Goal: Task Accomplishment & Management: Complete application form

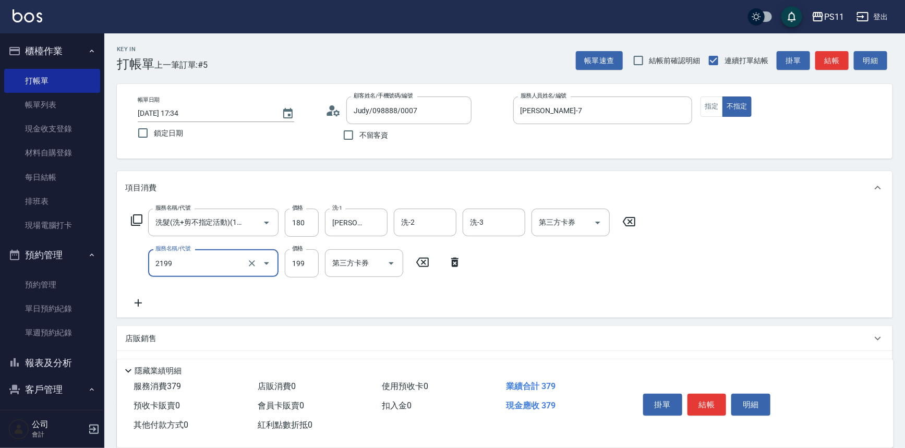
type input "不指定剪髮活動(2199)"
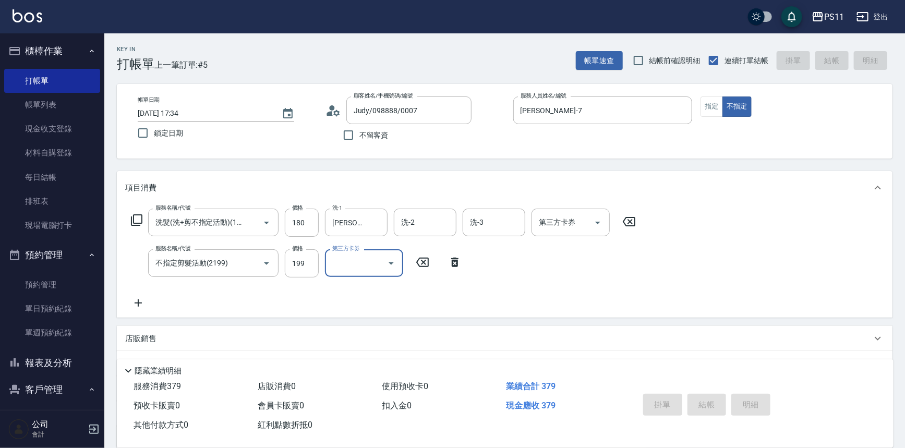
type input "[DATE] 18:35"
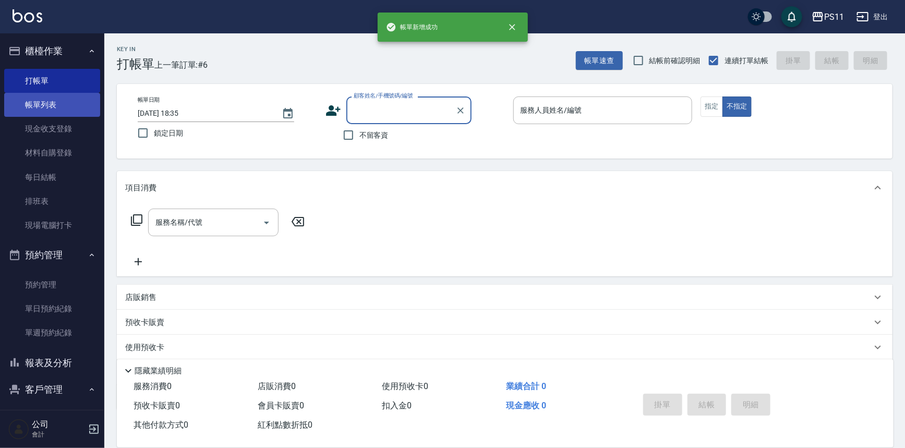
click at [42, 103] on link "帳單列表" at bounding box center [52, 105] width 96 height 24
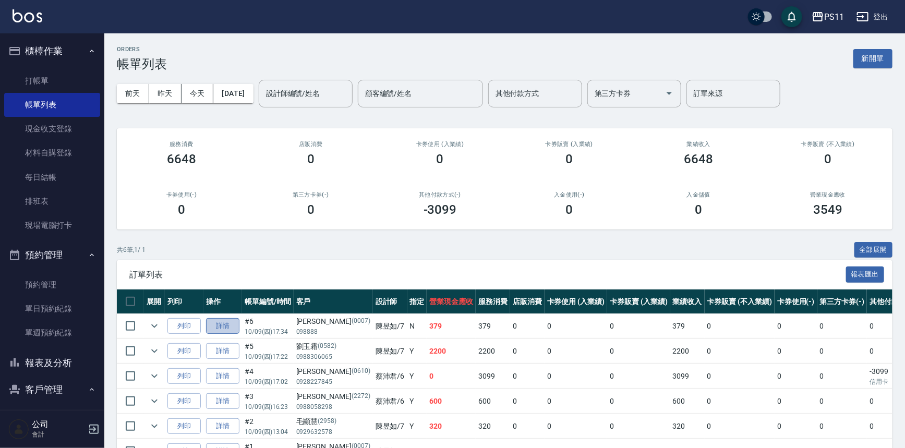
click at [227, 326] on link "詳情" at bounding box center [222, 326] width 33 height 16
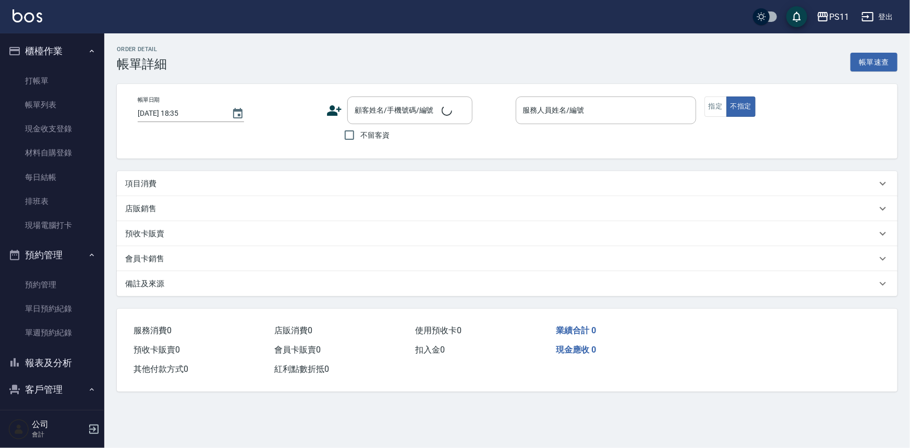
type input "[DATE] 17:34"
type input "[PERSON_NAME]-7"
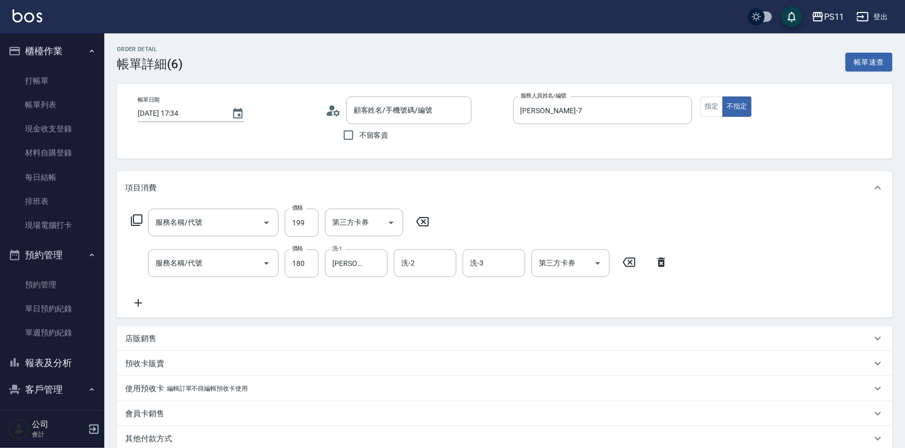
type input "Judy/098888/0007"
type input "不指定剪髮活動(2199)"
type input "洗髮(洗+剪不指定活動)(1180)"
click at [133, 304] on icon at bounding box center [138, 303] width 26 height 13
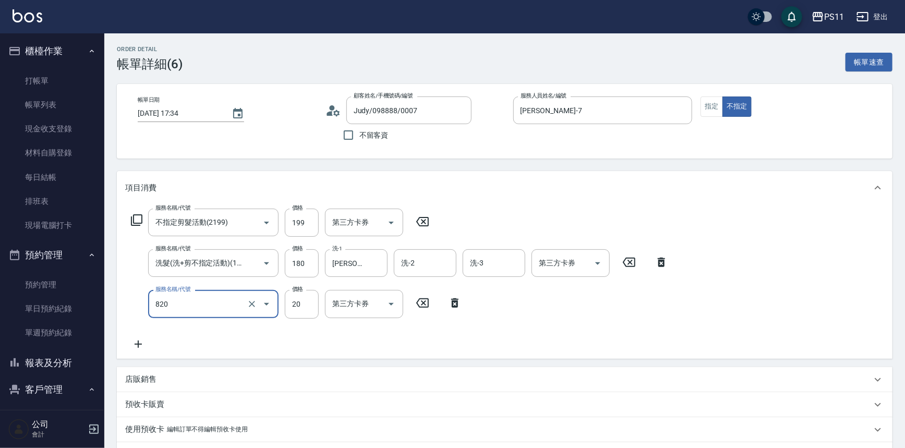
type input "潤絲(820)"
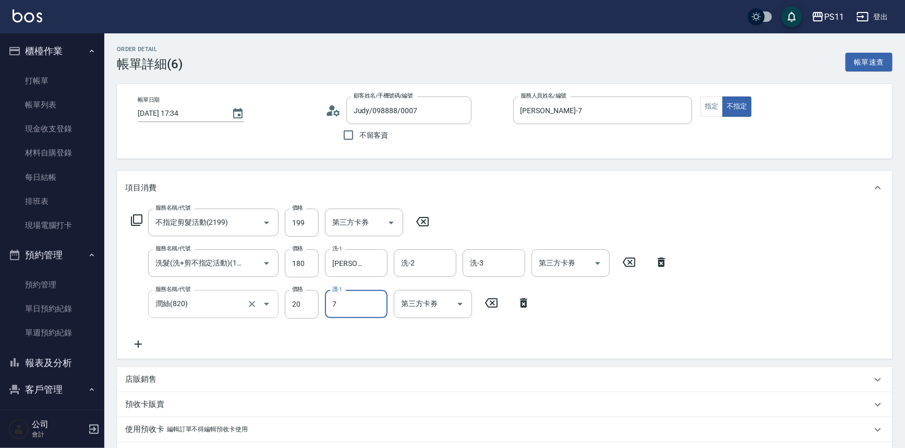
type input "[PERSON_NAME]-7"
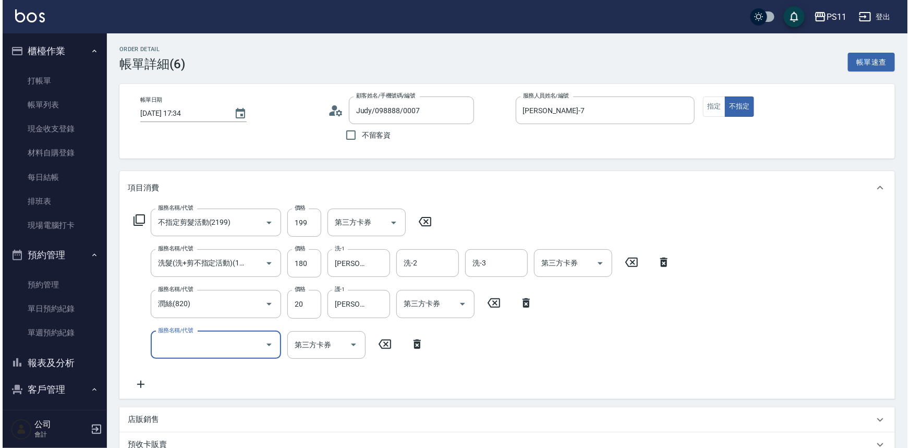
scroll to position [189, 0]
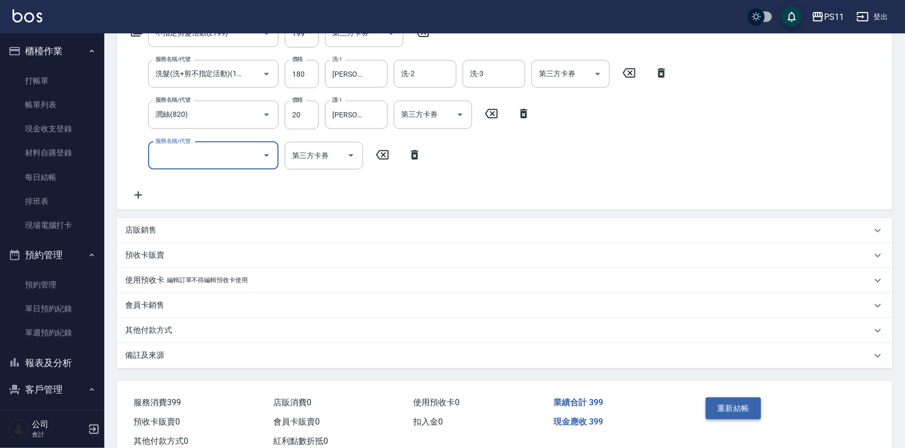
click at [722, 402] on button "重新結帳" at bounding box center [733, 408] width 55 height 22
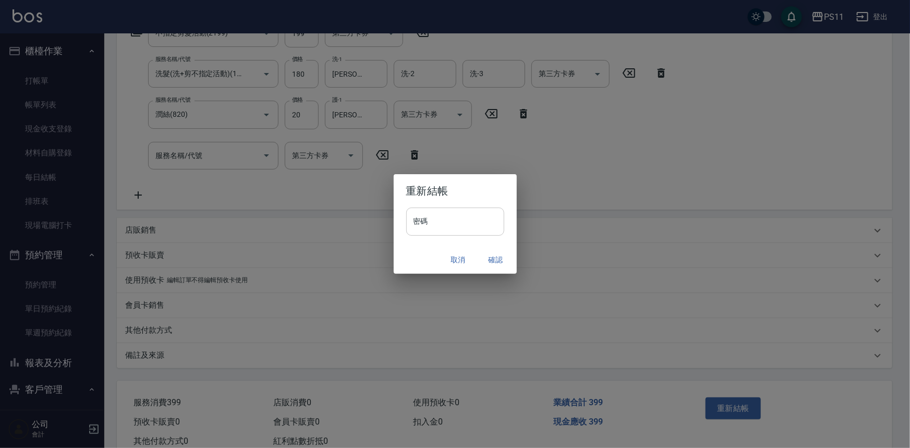
click at [462, 219] on input "密碼" at bounding box center [455, 222] width 98 height 28
drag, startPoint x: 426, startPoint y: 224, endPoint x: 409, endPoint y: 228, distance: 17.7
click at [409, 228] on input "********" at bounding box center [455, 222] width 98 height 28
type input "****"
click at [495, 258] on button "確認" at bounding box center [495, 259] width 33 height 19
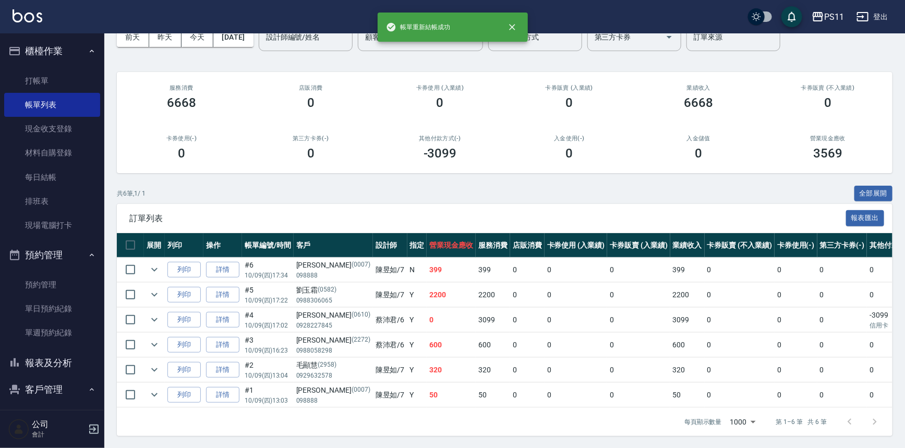
scroll to position [63, 0]
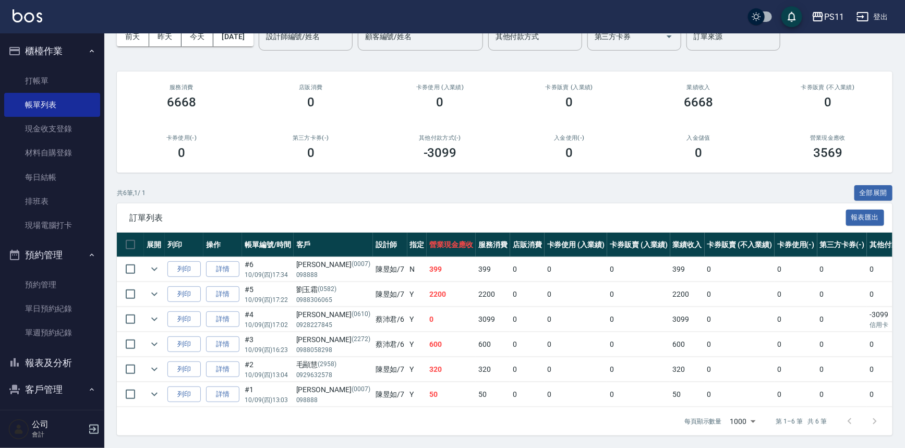
click at [77, 369] on button "報表及分析" at bounding box center [52, 363] width 96 height 27
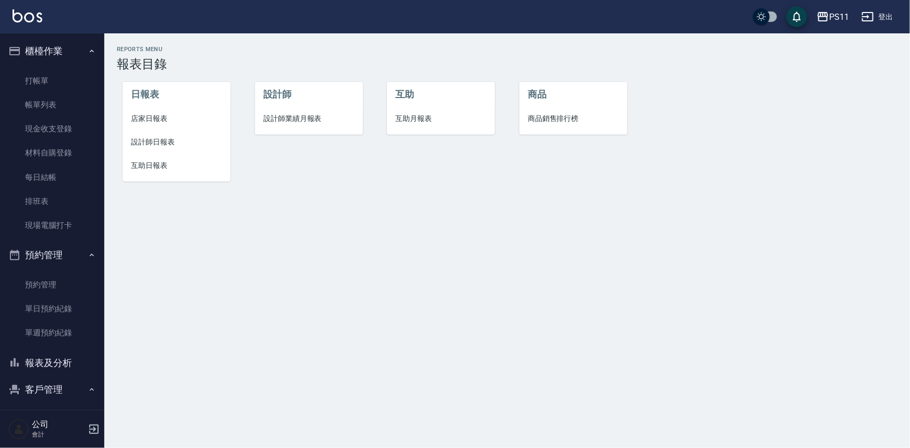
click at [142, 128] on li "店家日報表" at bounding box center [177, 118] width 108 height 23
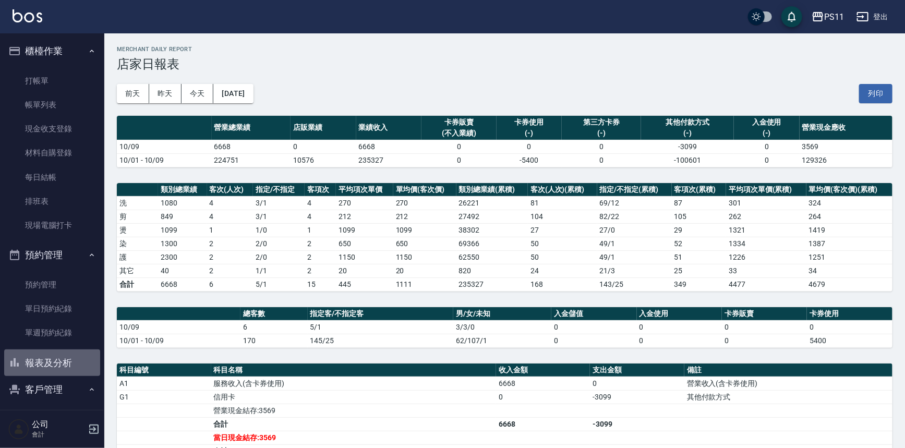
click at [76, 355] on button "報表及分析" at bounding box center [52, 363] width 96 height 27
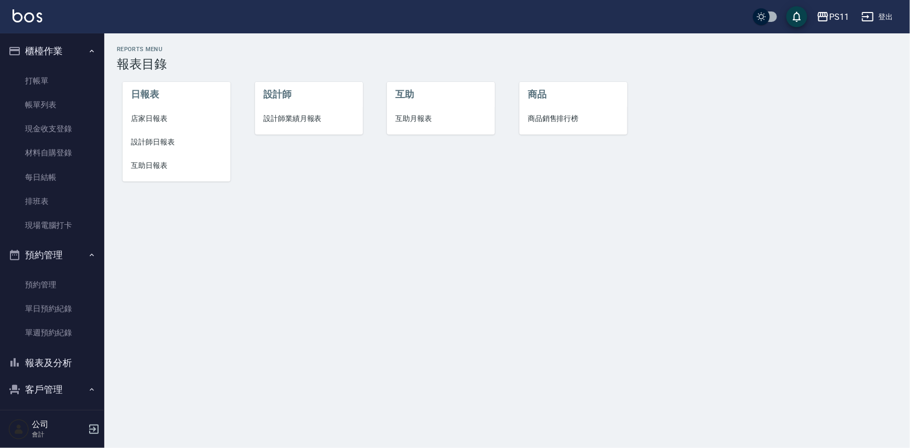
click at [185, 143] on span "設計師日報表" at bounding box center [176, 142] width 91 height 11
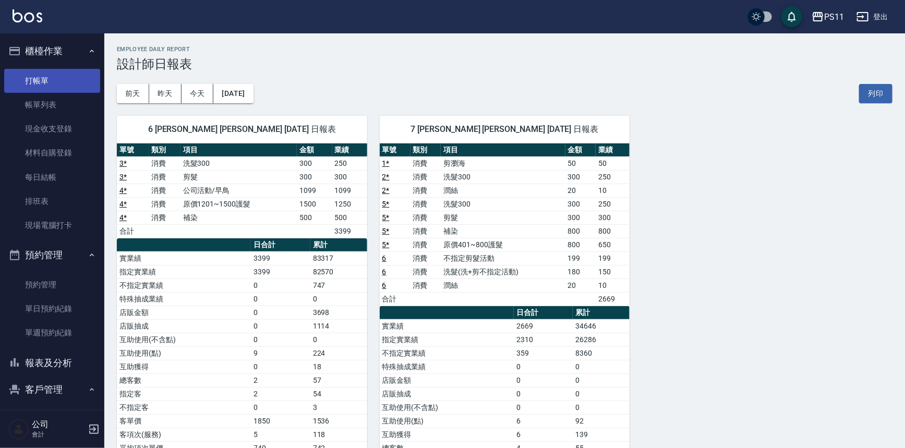
click at [78, 86] on link "打帳單" at bounding box center [52, 81] width 96 height 24
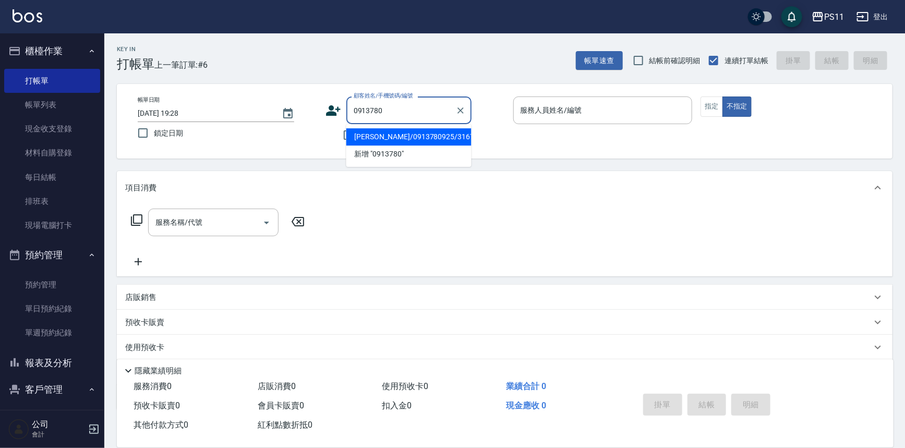
click at [451, 136] on li "[PERSON_NAME]/0913780925/3167" at bounding box center [408, 136] width 125 height 17
type input "[PERSON_NAME]/0913780925/3167"
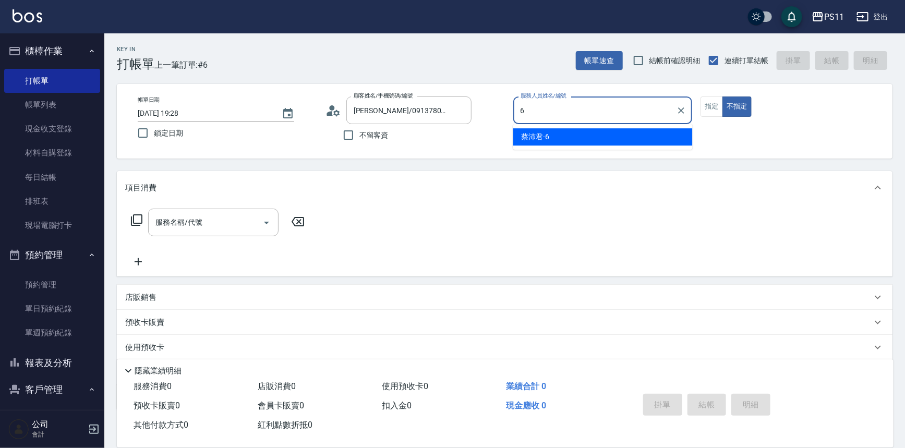
type input "[PERSON_NAME]6"
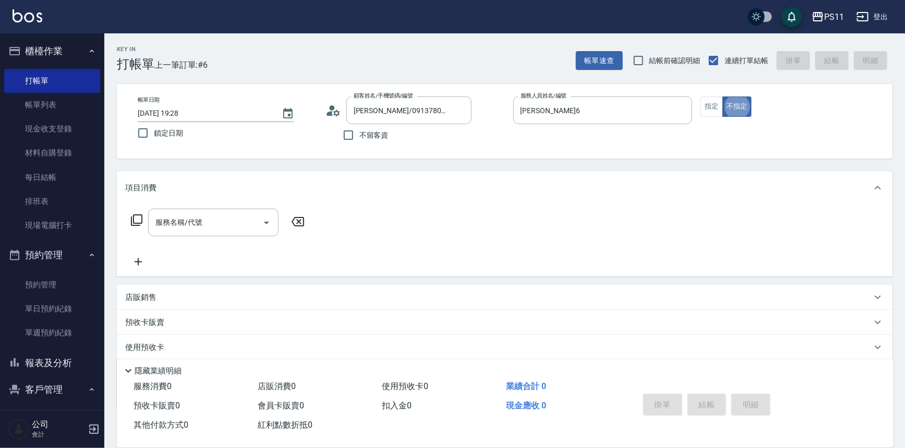
type button "false"
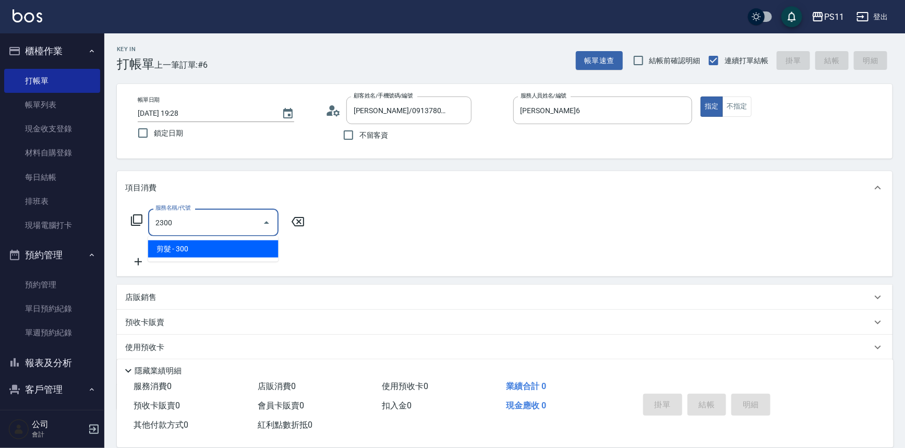
type input "剪髮(2300)"
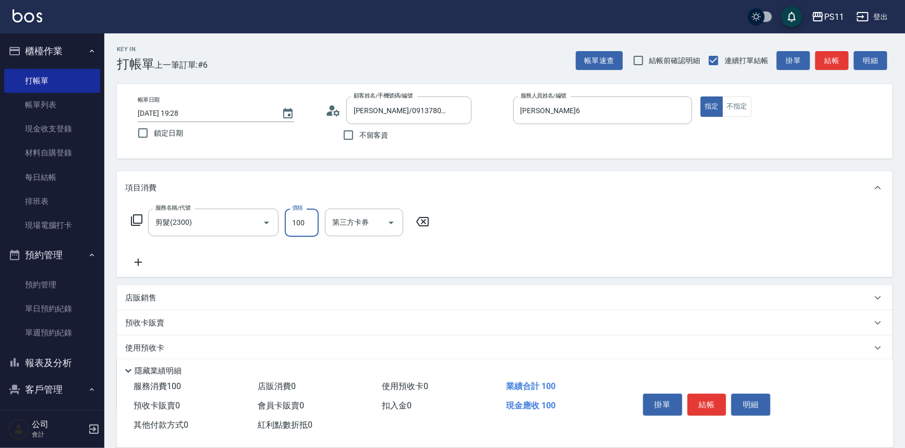
type input "100"
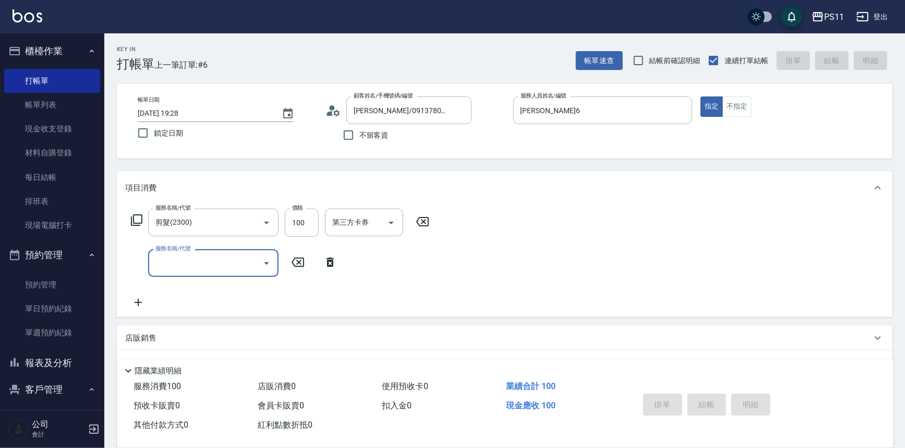
type input "[DATE] 19:29"
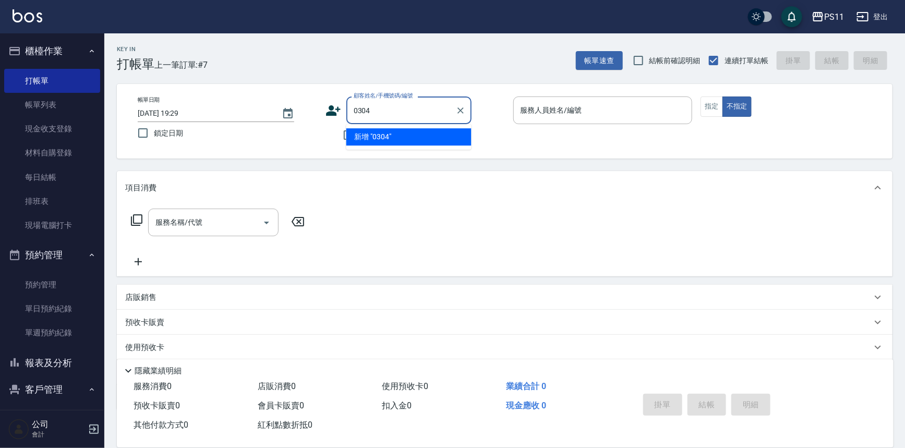
type input "0304"
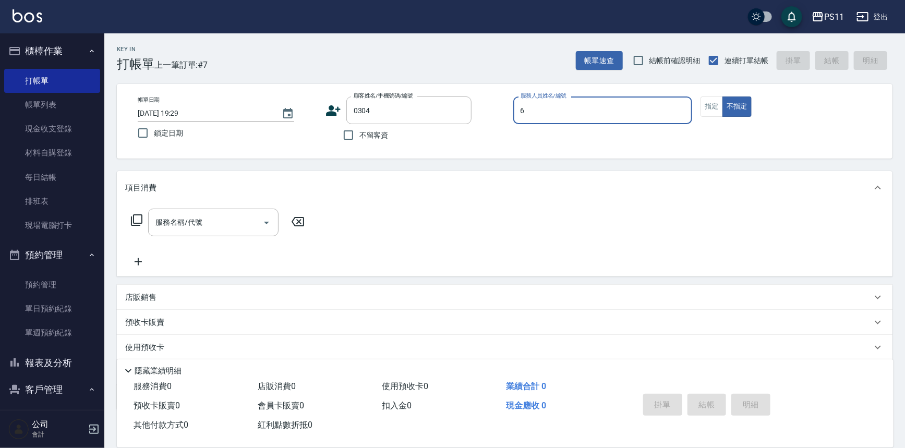
type input "[PERSON_NAME]6"
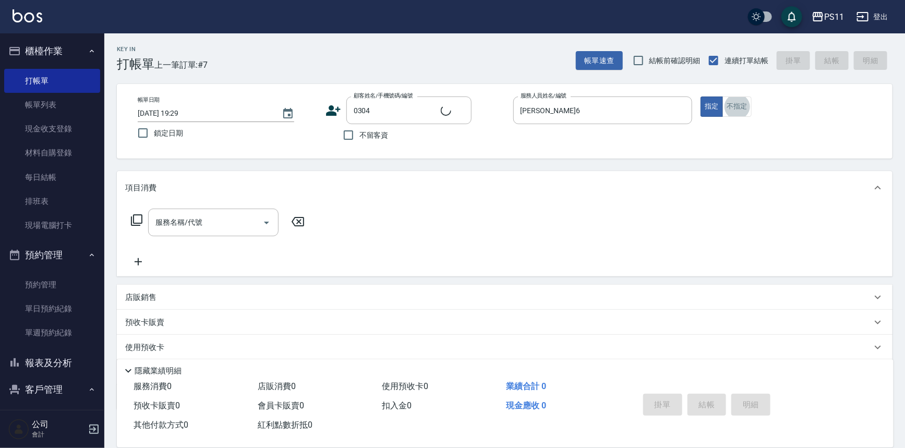
type input "[PERSON_NAME]/0972603928/0304"
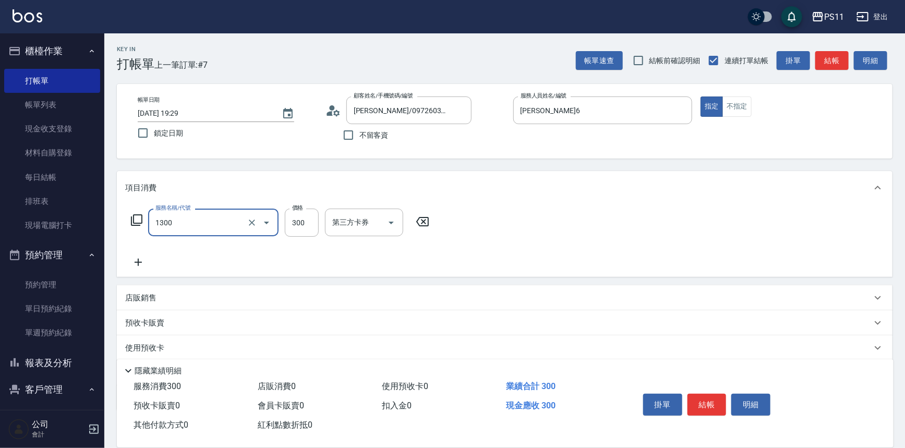
type input "洗髮300(1300)"
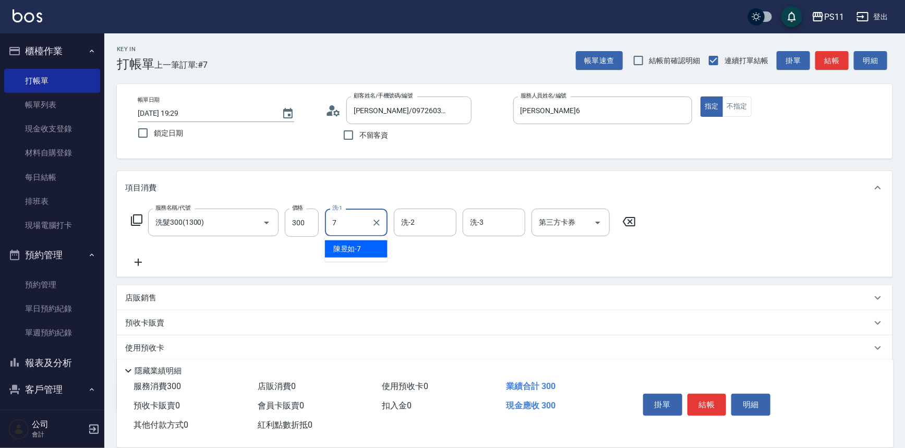
type input "[PERSON_NAME]-7"
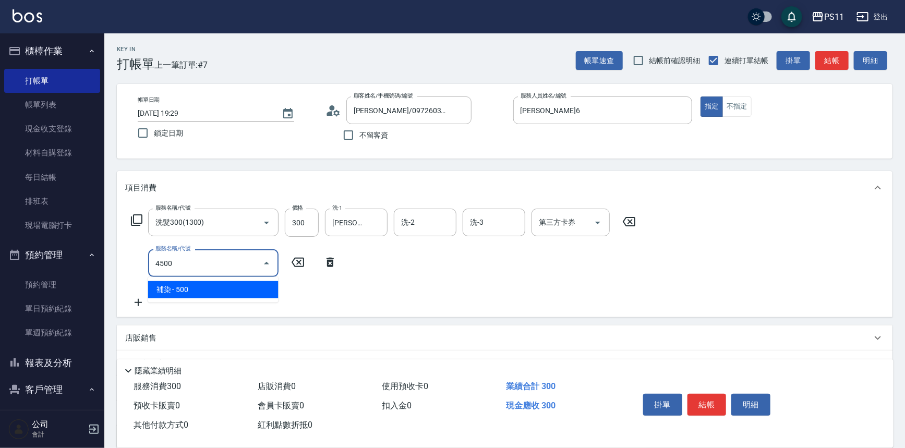
type input "補染(4500)"
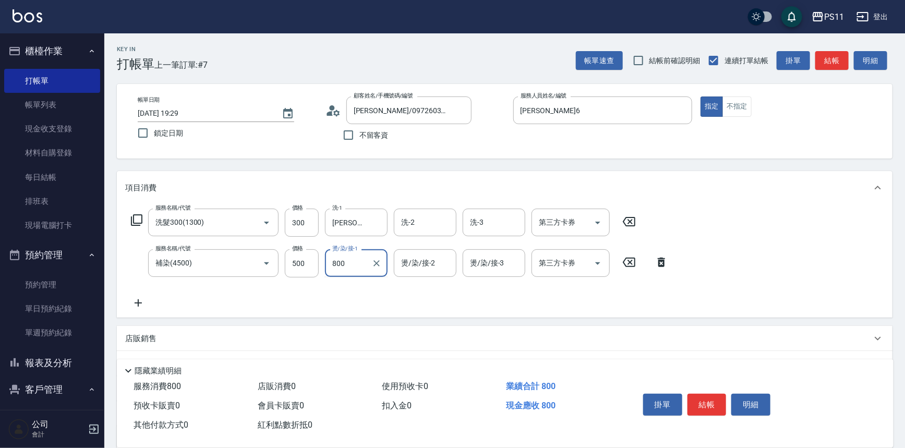
type input "800"
drag, startPoint x: 327, startPoint y: 259, endPoint x: 335, endPoint y: 259, distance: 8.4
click at [330, 259] on div "燙/染/接-1" at bounding box center [356, 263] width 63 height 28
type input "[PERSON_NAME]-7"
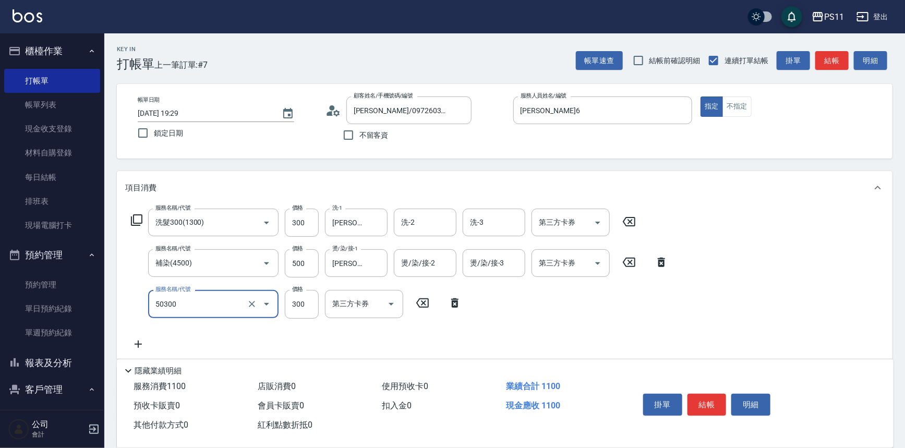
type input "自備護髮(50300)"
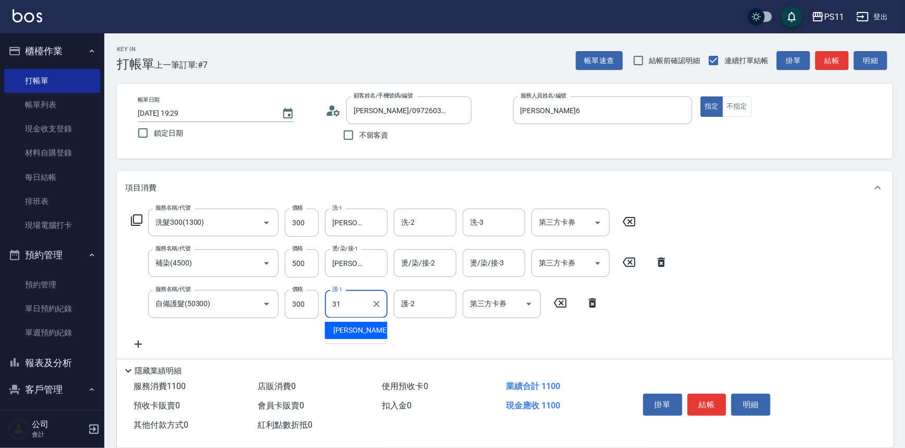
type input "[PERSON_NAME]-31"
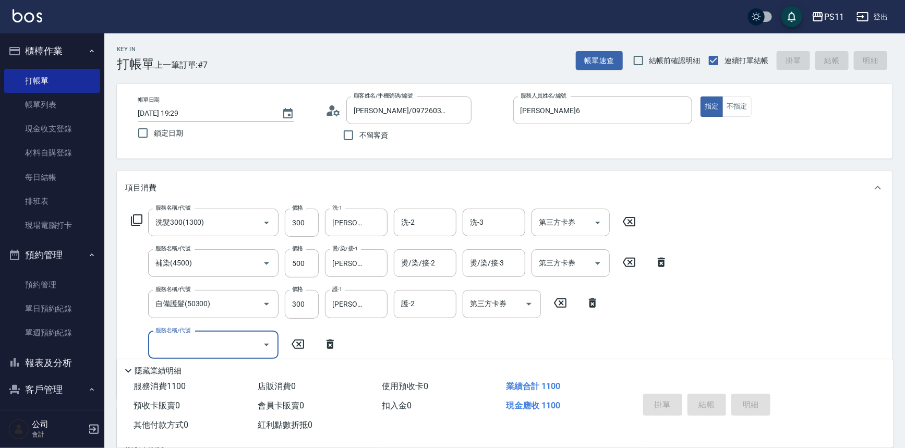
type input "[DATE] 19:46"
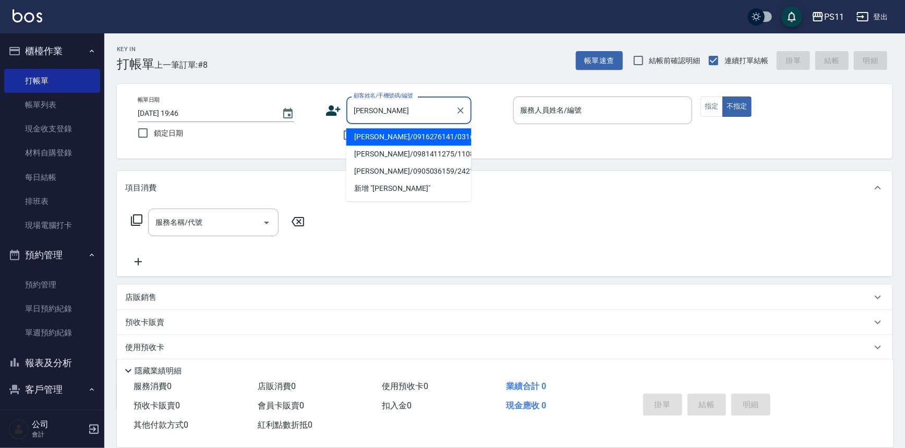
click at [455, 142] on li "[PERSON_NAME]/0916276141/0316" at bounding box center [408, 136] width 125 height 17
type input "[PERSON_NAME]/0916276141/0316"
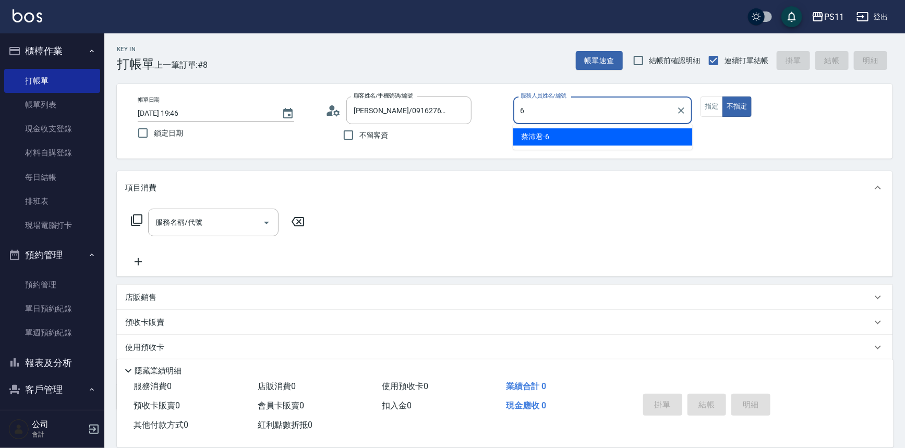
type input "[PERSON_NAME]6"
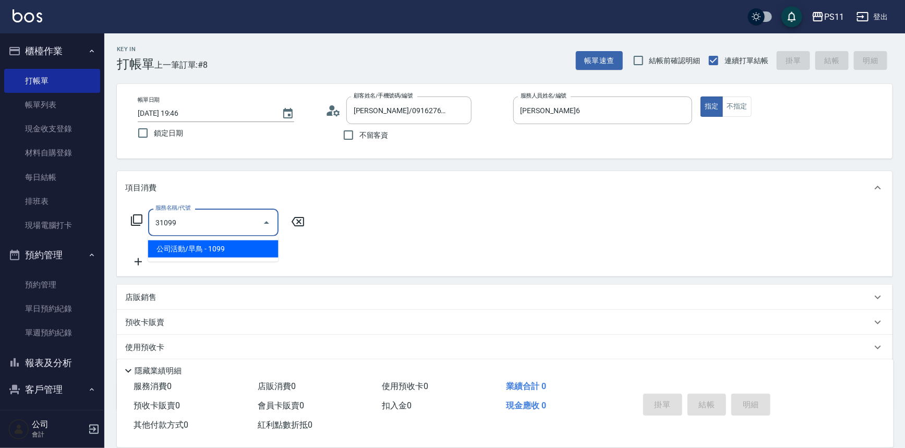
type input "公司活動/早鳥(31099)"
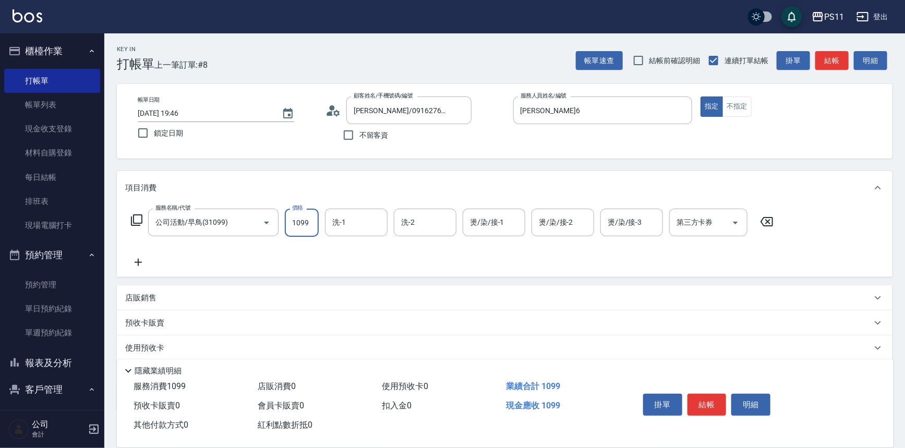
click at [775, 221] on icon at bounding box center [767, 221] width 26 height 13
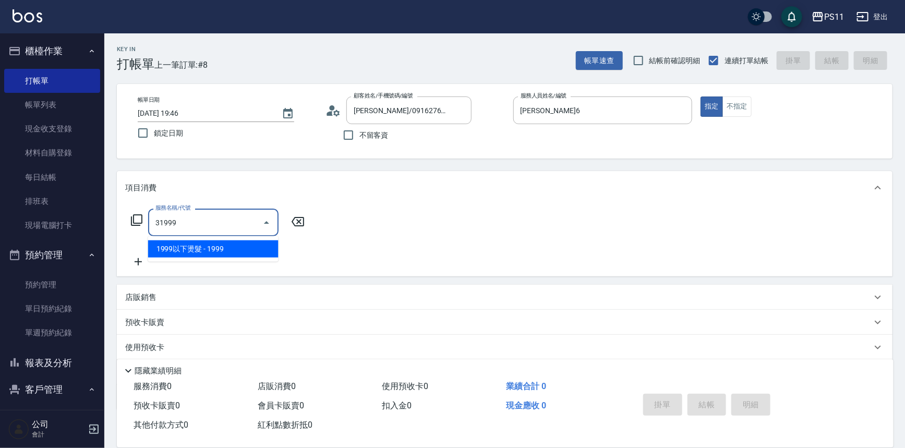
type input "1999以下燙髮(31999)"
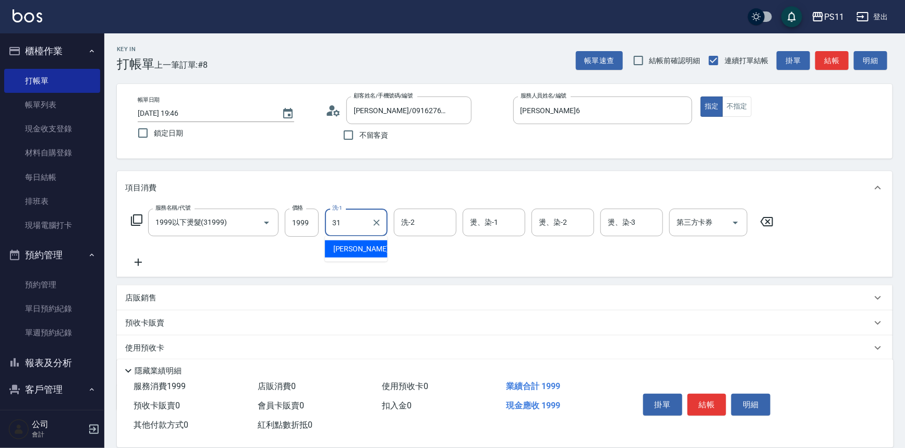
type input "[PERSON_NAME]-31"
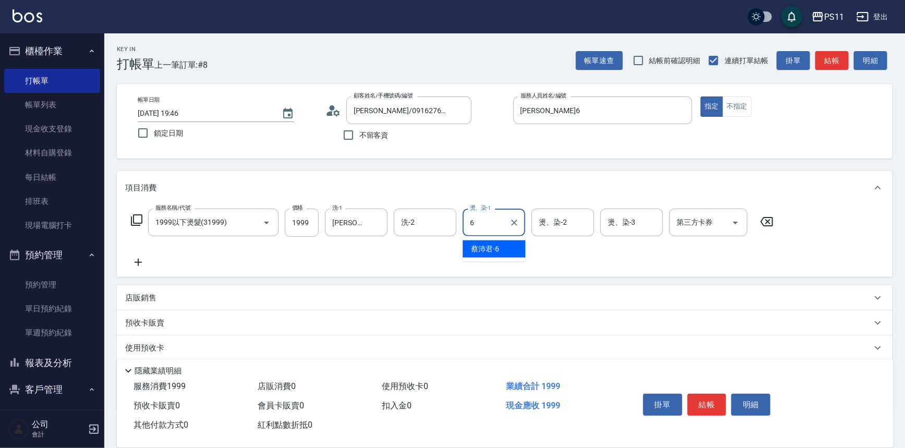
type input "[PERSON_NAME]6"
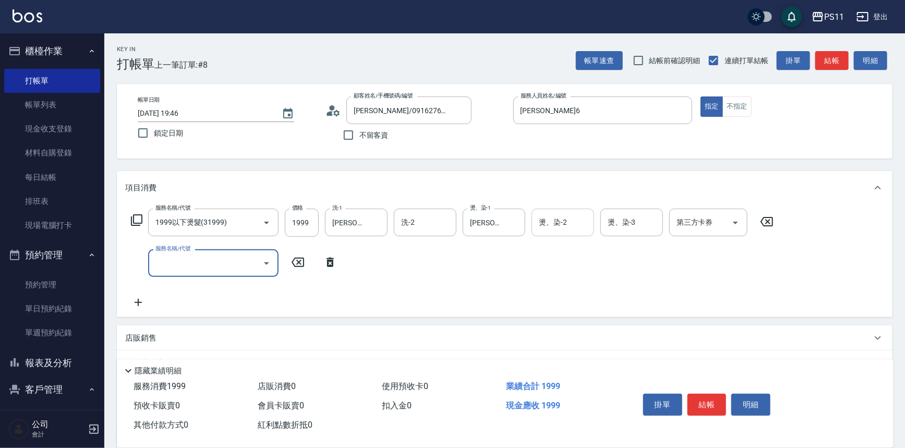
click at [558, 234] on div "燙、染-2" at bounding box center [563, 223] width 63 height 28
type input "[PERSON_NAME]-31"
type input "公司活動/早鳥(41099)"
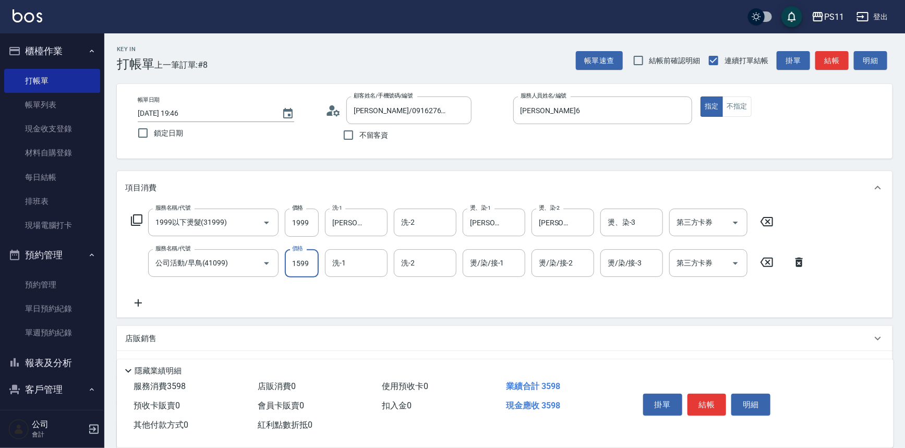
type input "1599"
type input "[PERSON_NAME]-31"
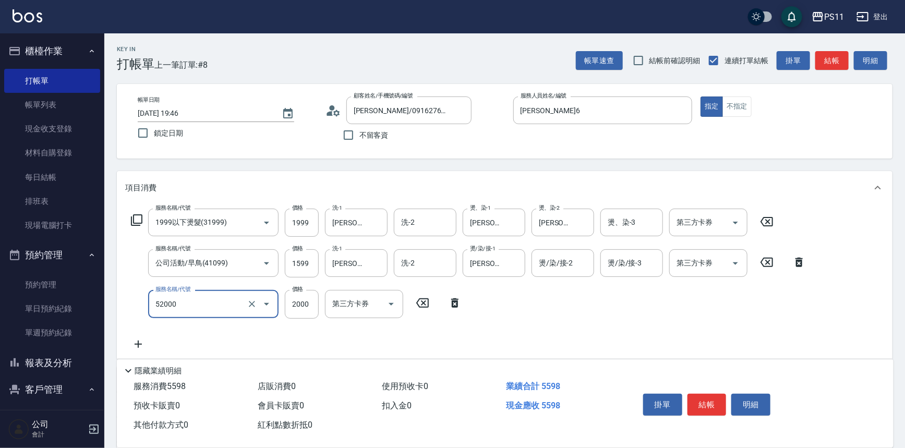
type input "原價1501~2000護髮(52000)"
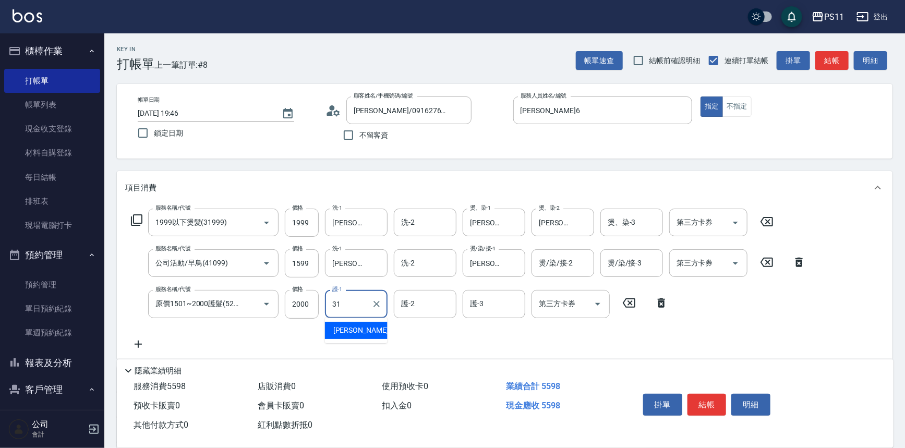
type input "[PERSON_NAME]-31"
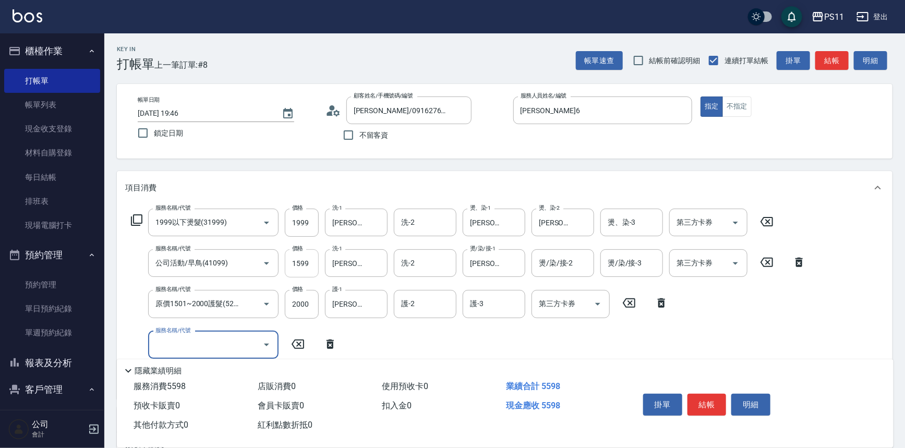
scroll to position [182, 0]
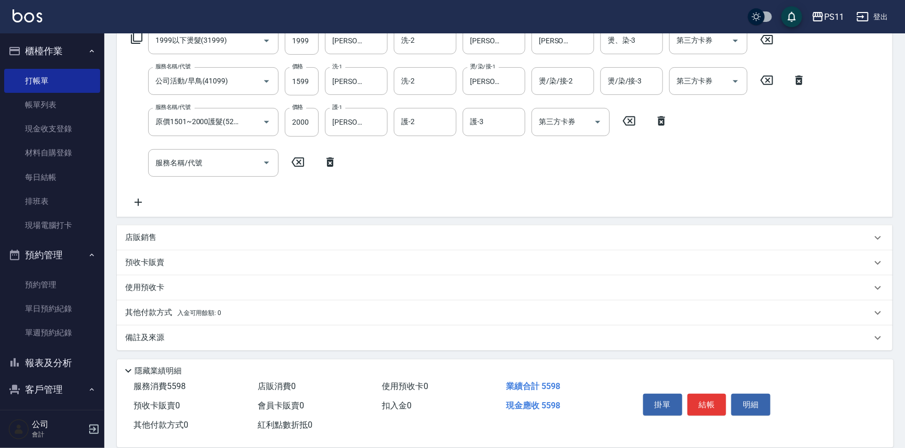
click at [144, 313] on p "其他付款方式 入金可用餘額: 0" at bounding box center [173, 312] width 96 height 11
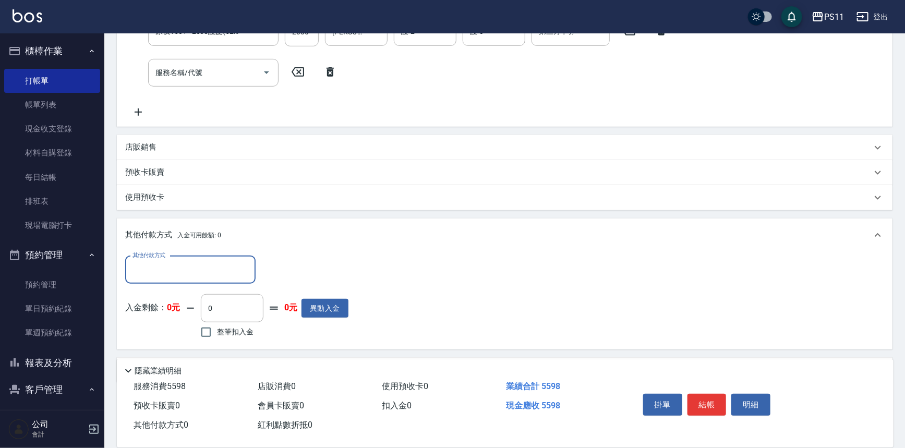
scroll to position [276, 0]
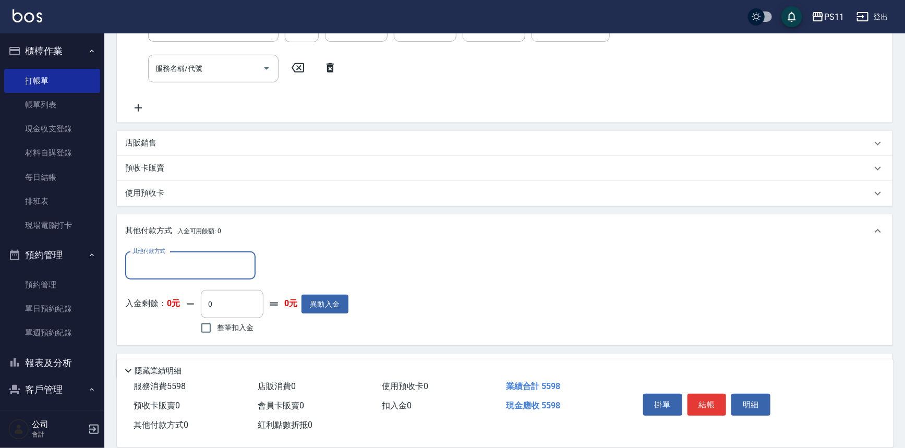
drag, startPoint x: 181, startPoint y: 257, endPoint x: 181, endPoint y: 268, distance: 11.0
click at [181, 257] on input "其他付款方式" at bounding box center [190, 266] width 121 height 18
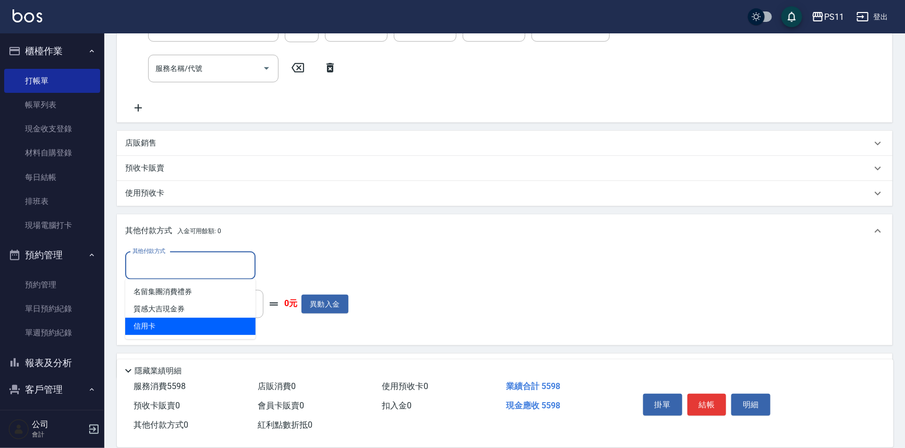
click at [205, 321] on span "信用卡" at bounding box center [190, 326] width 130 height 17
type input "信用卡"
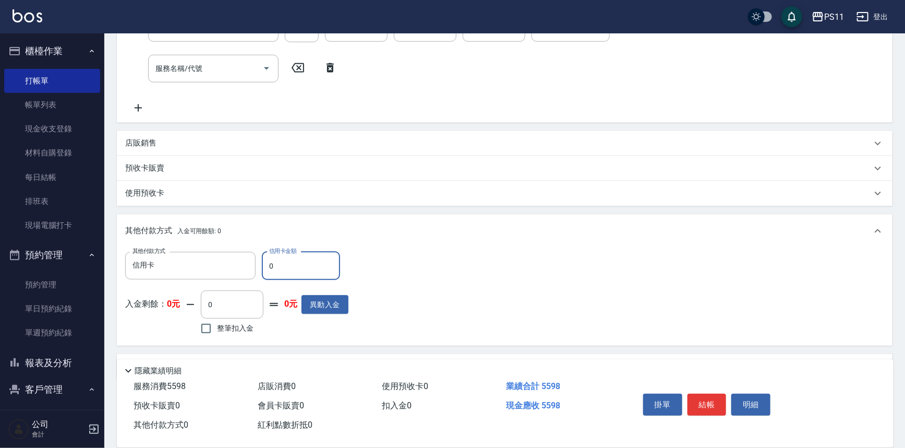
drag, startPoint x: 287, startPoint y: 264, endPoint x: 260, endPoint y: 266, distance: 26.6
click at [260, 266] on div "其他付款方式 信用卡 其他付款方式 信用卡金額 0 信用卡金額" at bounding box center [236, 266] width 223 height 28
type input "5598"
type input "[DATE] 19:47"
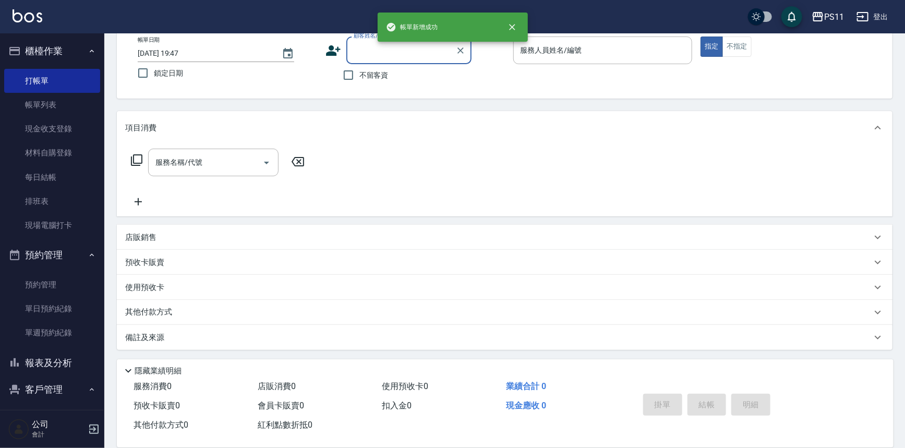
scroll to position [0, 0]
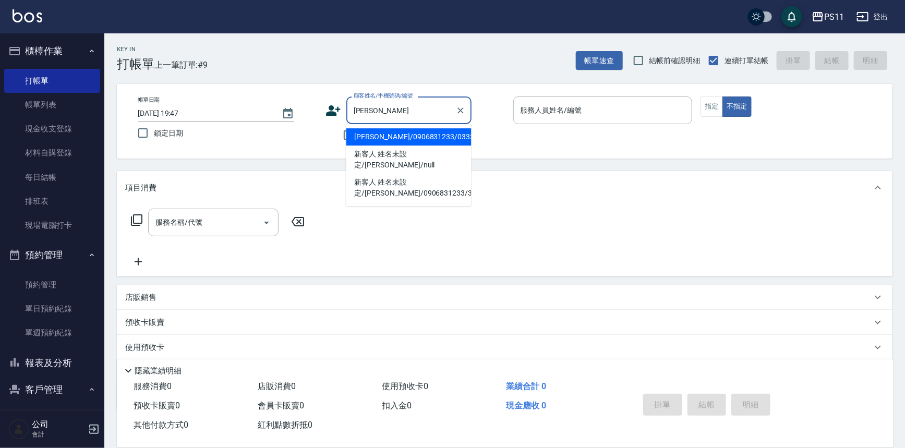
click at [438, 134] on li "[PERSON_NAME]/0906831233/0333" at bounding box center [408, 136] width 125 height 17
type input "[PERSON_NAME]/0906831233/0333"
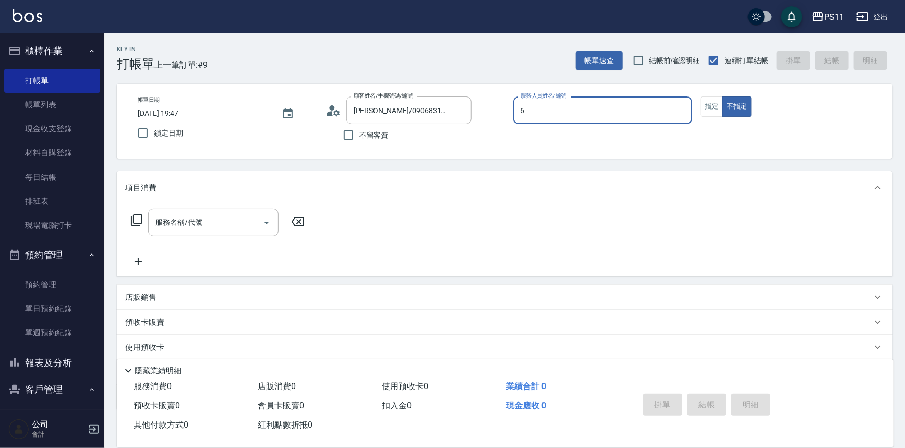
type input "[PERSON_NAME]6"
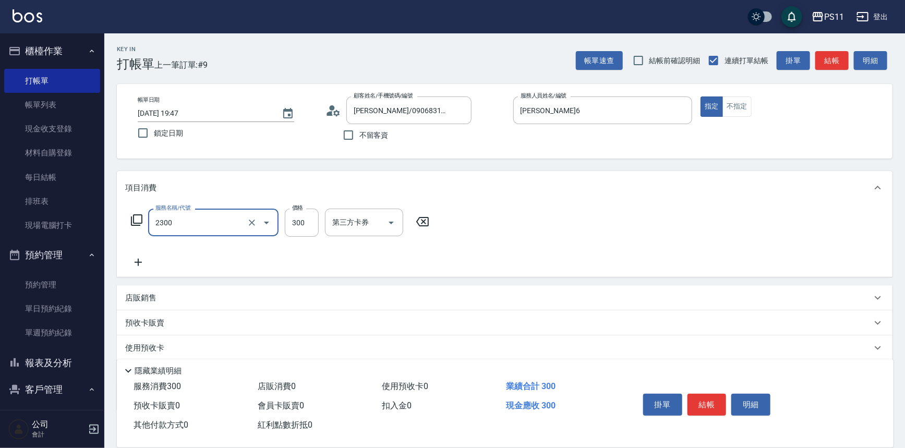
type input "剪髮(2300)"
type input "250"
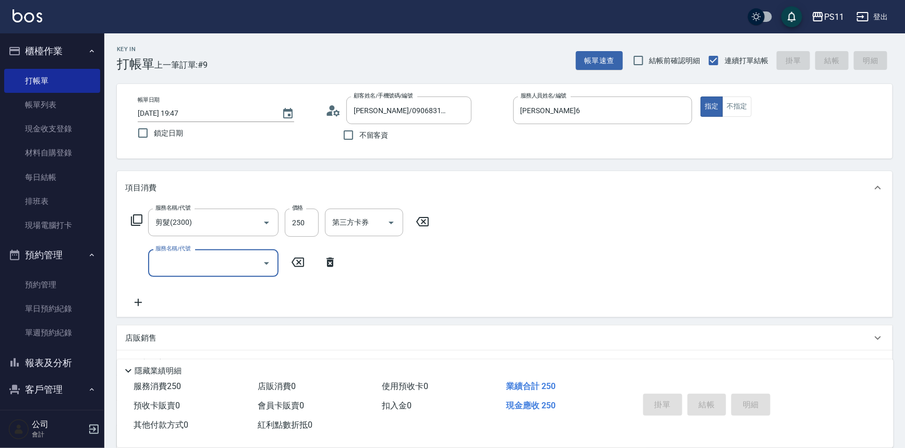
type input "[DATE] 19:48"
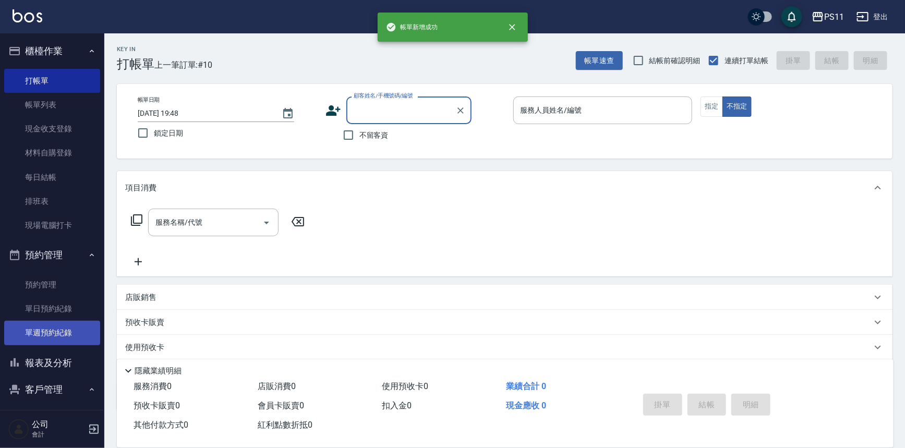
drag, startPoint x: 62, startPoint y: 358, endPoint x: 59, endPoint y: 344, distance: 14.8
click at [62, 358] on button "報表及分析" at bounding box center [52, 363] width 96 height 27
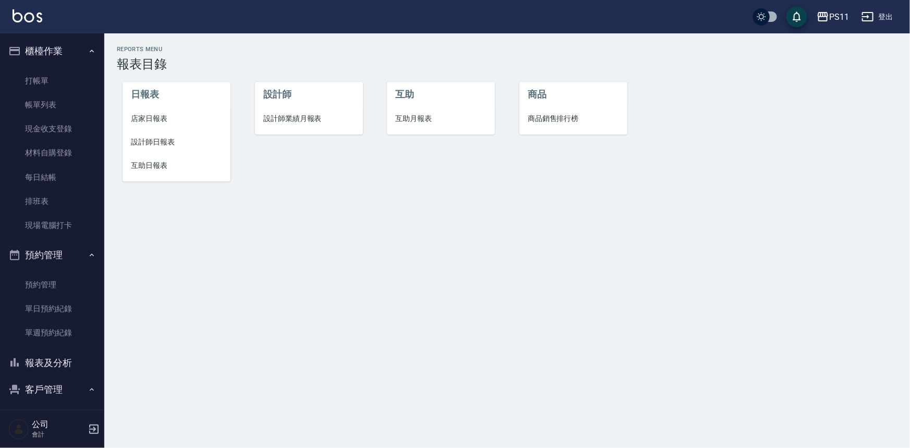
click at [161, 143] on span "設計師日報表" at bounding box center [176, 142] width 91 height 11
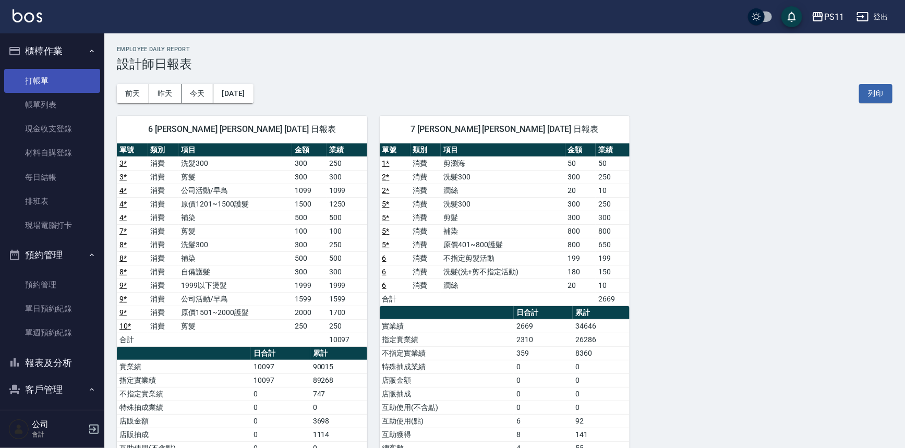
click at [56, 75] on link "打帳單" at bounding box center [52, 81] width 96 height 24
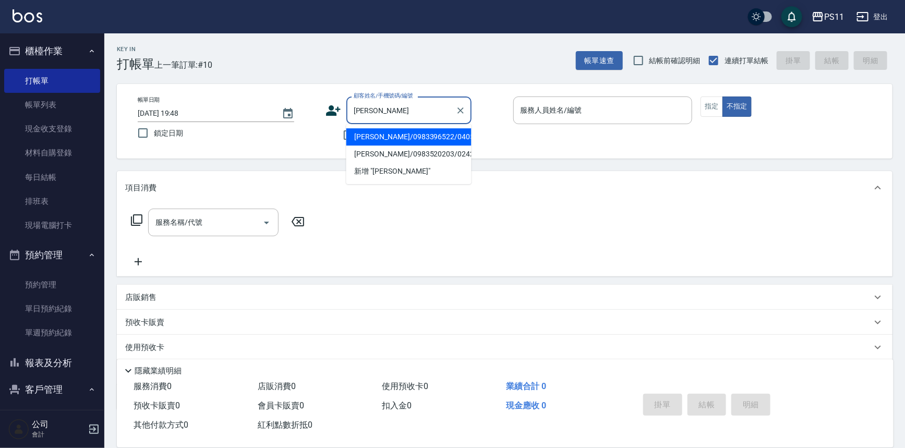
click at [439, 133] on li "[PERSON_NAME]/0983396522/0405" at bounding box center [408, 136] width 125 height 17
type input "[PERSON_NAME]/0983396522/0405"
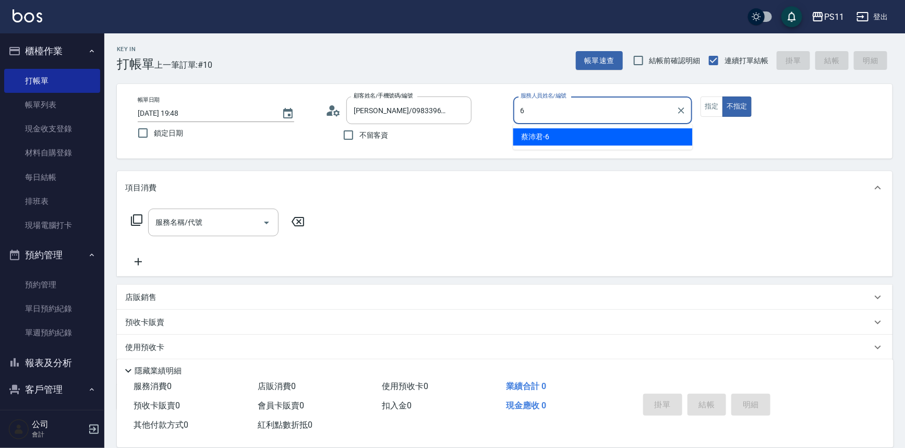
type input "[PERSON_NAME]6"
type button "false"
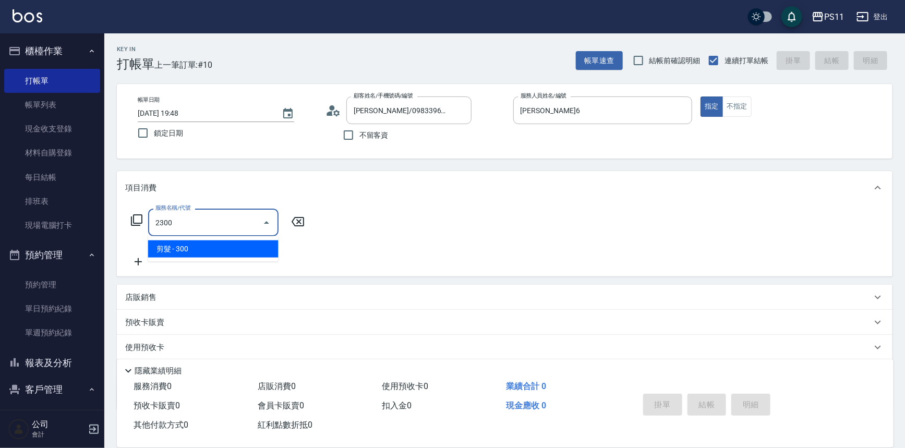
type input "剪髮(2300)"
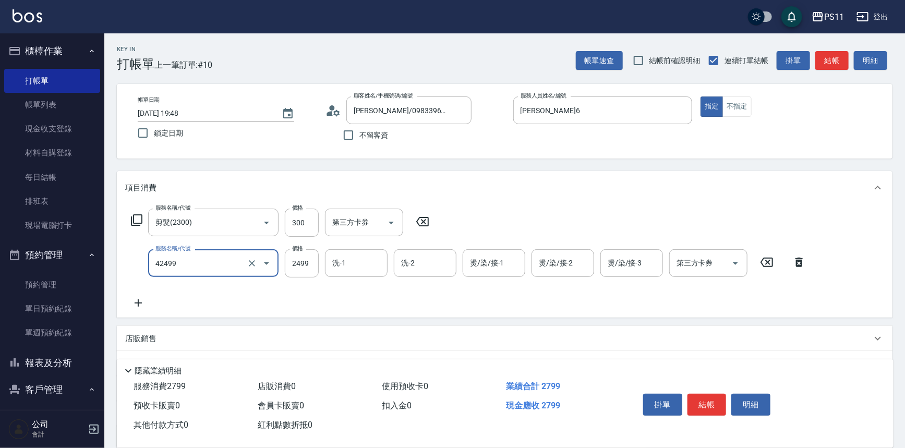
type input "漂染肩上2499以下(42499)"
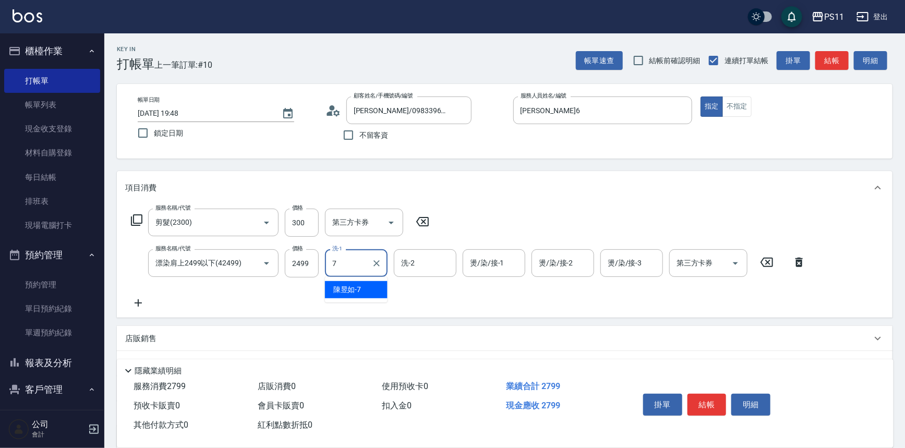
type input "[PERSON_NAME]-7"
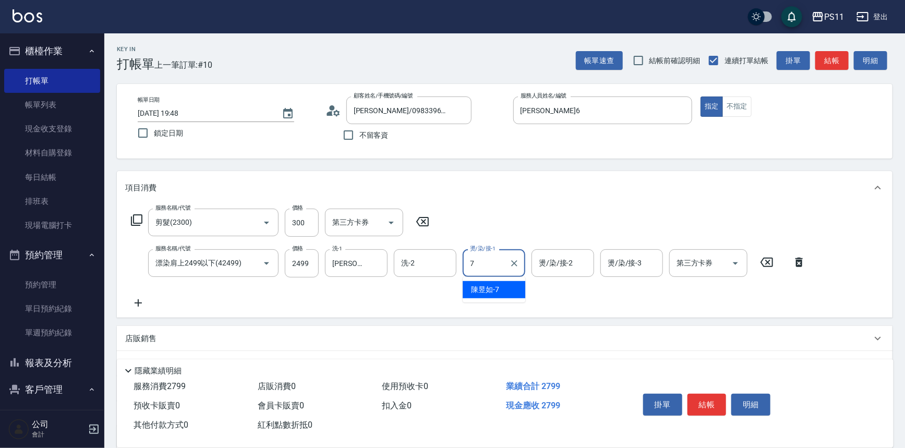
type input "[PERSON_NAME]-7"
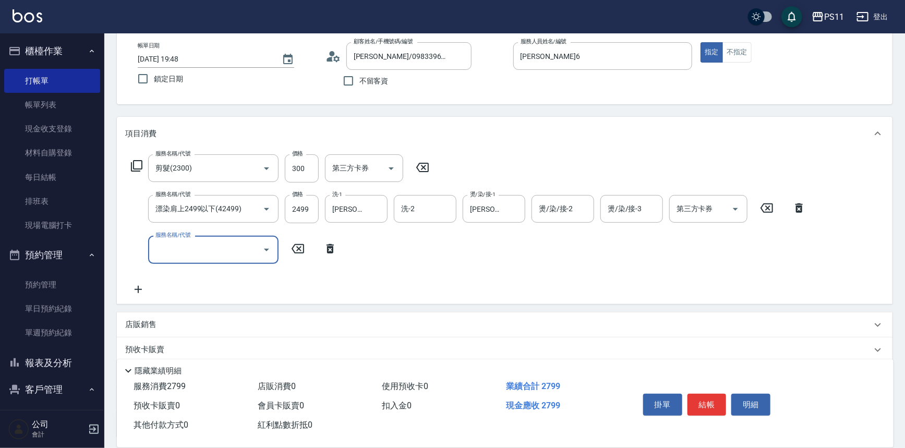
scroll to position [141, 0]
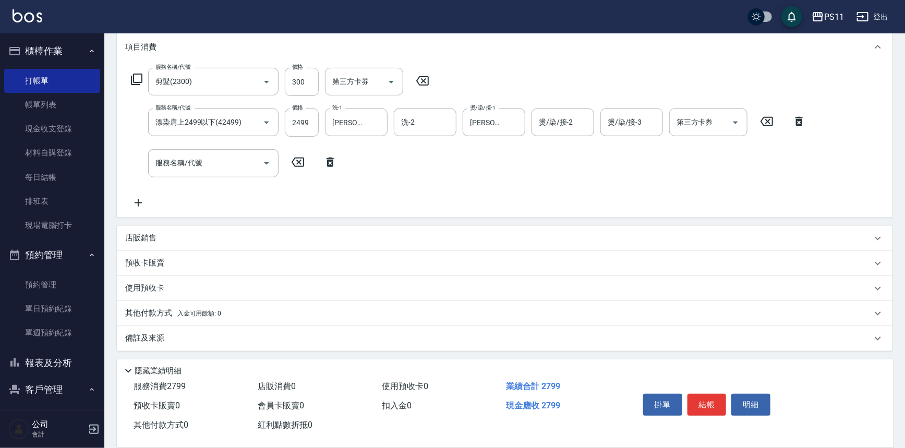
drag, startPoint x: 156, startPoint y: 309, endPoint x: 156, endPoint y: 282, distance: 27.6
click at [156, 309] on p "其他付款方式 入金可用餘額: 0" at bounding box center [173, 313] width 96 height 11
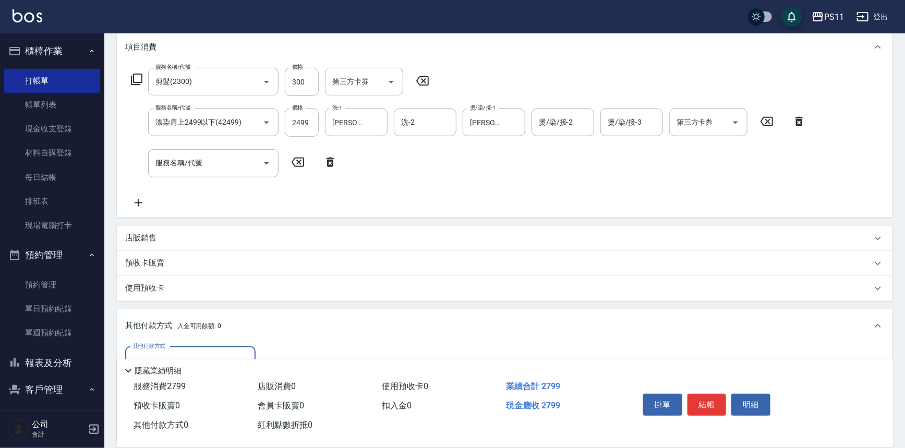
scroll to position [0, 0]
click at [145, 239] on p "店販銷售" at bounding box center [140, 238] width 31 height 11
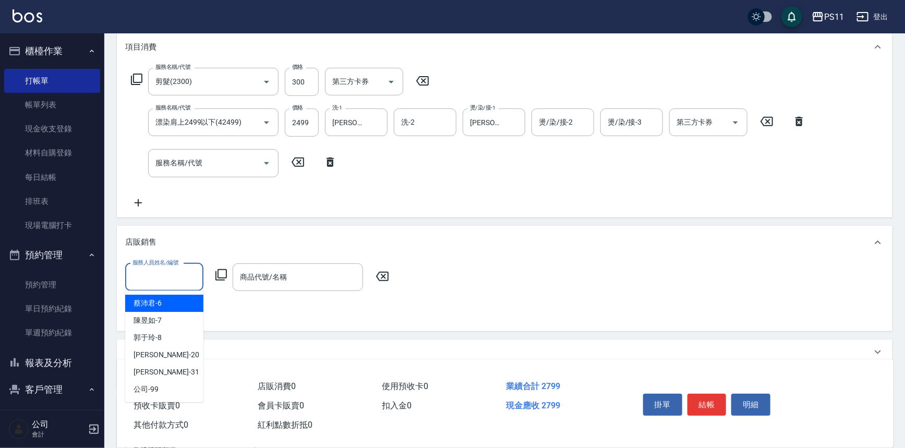
drag, startPoint x: 157, startPoint y: 269, endPoint x: 168, endPoint y: 281, distance: 16.6
click at [158, 270] on input "服務人員姓名/編號" at bounding box center [164, 277] width 69 height 18
click at [170, 301] on div "[PERSON_NAME]6" at bounding box center [164, 303] width 78 height 17
type input "[PERSON_NAME]6"
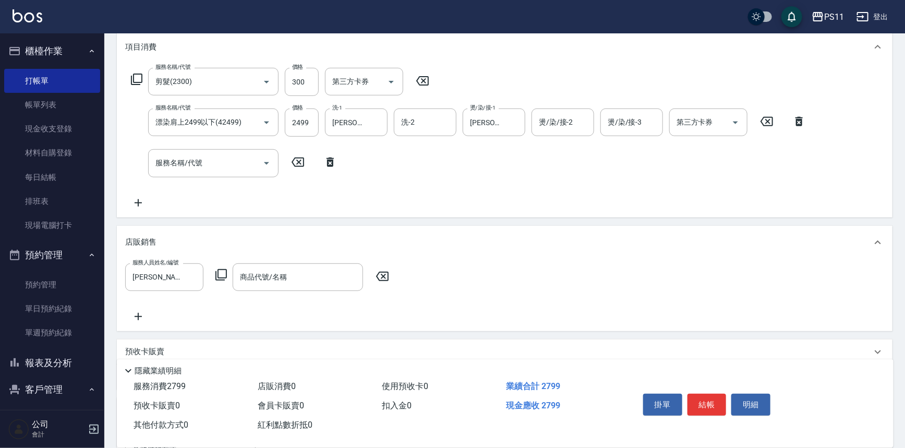
click at [224, 273] on icon at bounding box center [221, 275] width 13 height 13
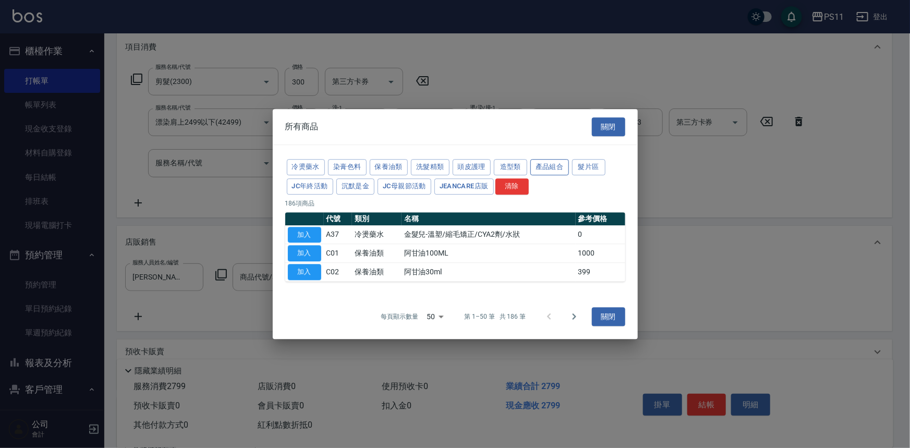
click at [553, 166] on button "產品組合" at bounding box center [550, 167] width 39 height 16
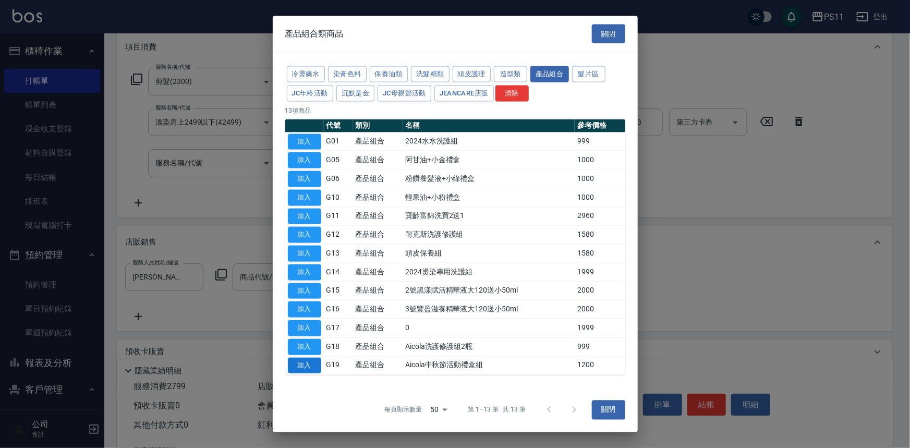
click at [314, 365] on button "加入" at bounding box center [304, 365] width 33 height 16
type input "Aicola中秋節活動禮盒組"
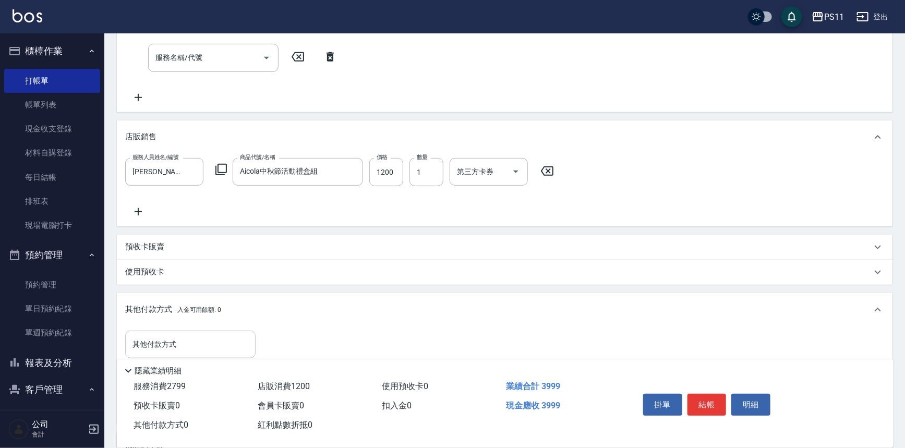
scroll to position [353, 0]
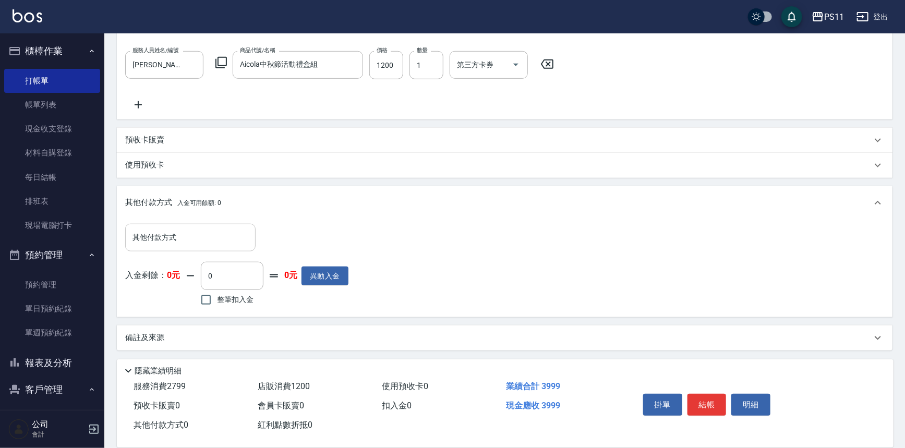
click at [157, 239] on input "其他付款方式" at bounding box center [190, 237] width 121 height 18
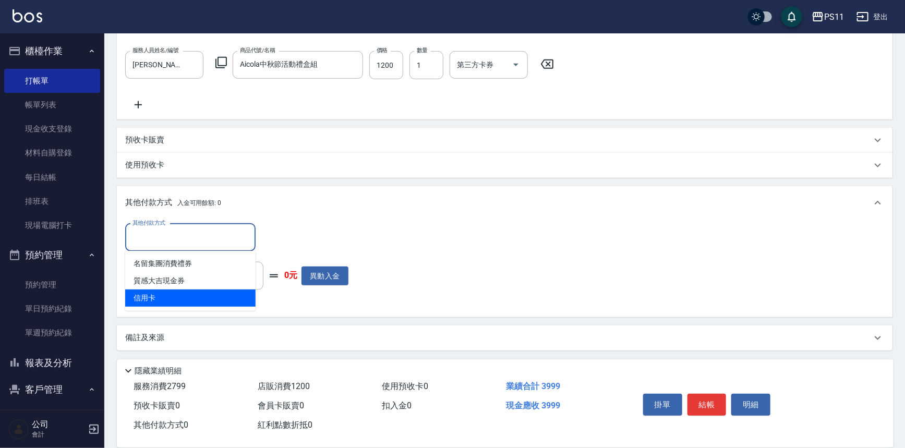
drag, startPoint x: 195, startPoint y: 297, endPoint x: 261, endPoint y: 255, distance: 78.3
click at [196, 297] on span "信用卡" at bounding box center [190, 298] width 130 height 17
type input "信用卡"
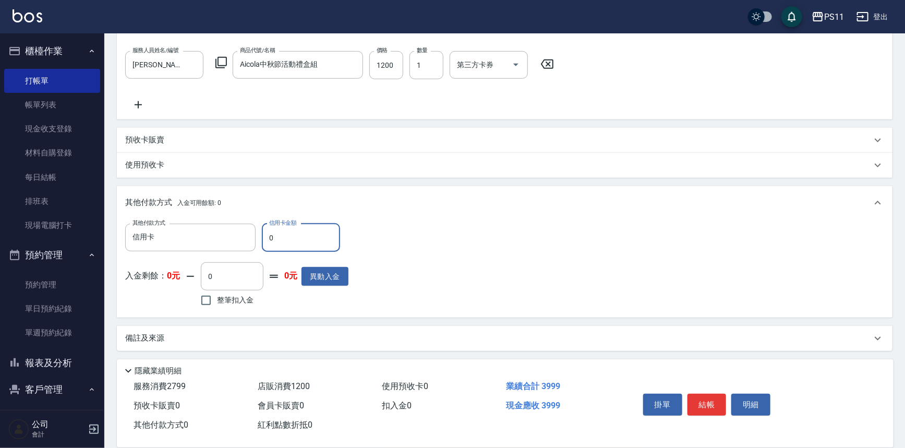
drag, startPoint x: 289, startPoint y: 242, endPoint x: 269, endPoint y: 237, distance: 20.8
click at [269, 236] on input "0" at bounding box center [301, 238] width 78 height 28
type input "3999"
type input "[DATE] 19:49"
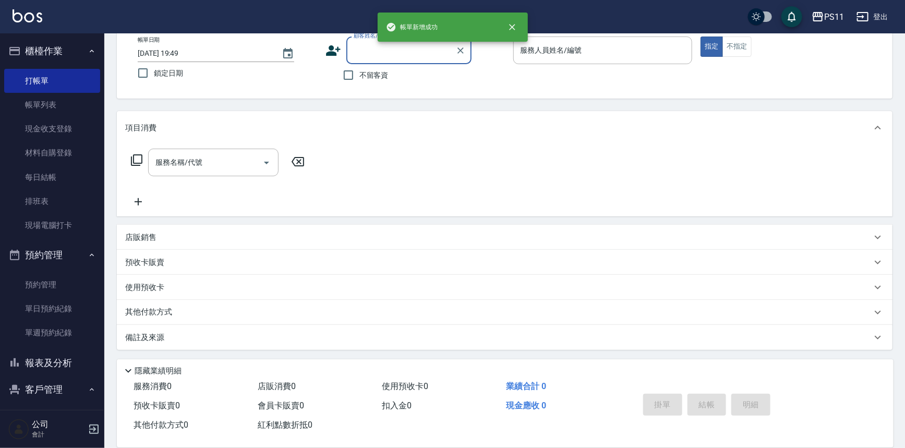
scroll to position [0, 0]
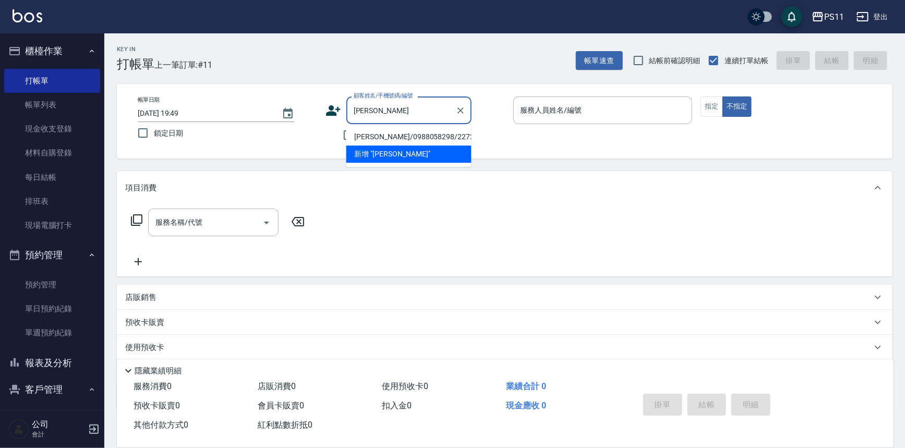
click at [366, 133] on li "[PERSON_NAME]/0988058298/2272" at bounding box center [408, 136] width 125 height 17
type input "[PERSON_NAME]/0988058298/2272"
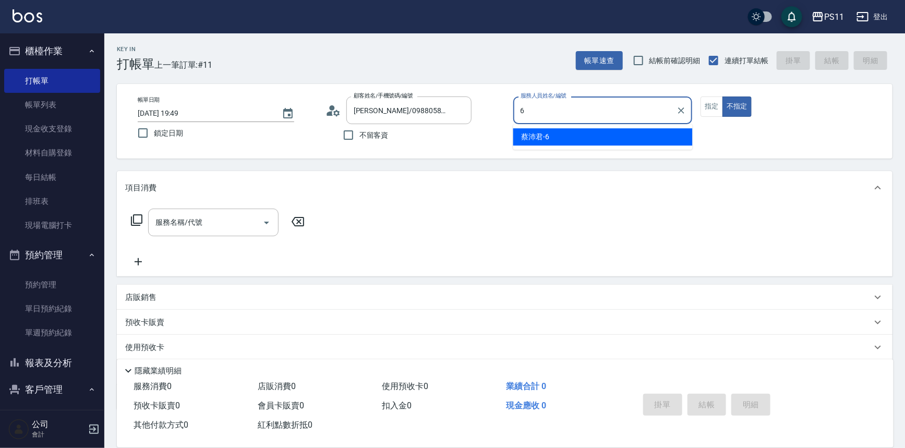
type input "[PERSON_NAME]6"
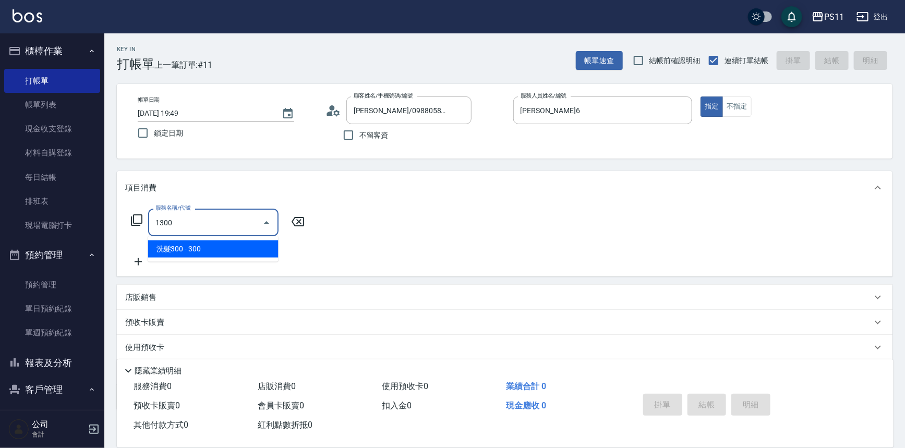
type input "1300"
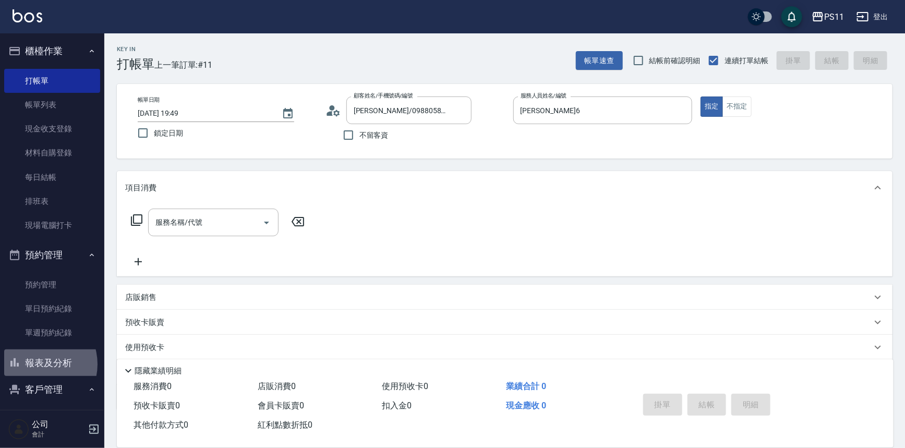
click at [36, 364] on button "報表及分析" at bounding box center [52, 363] width 96 height 27
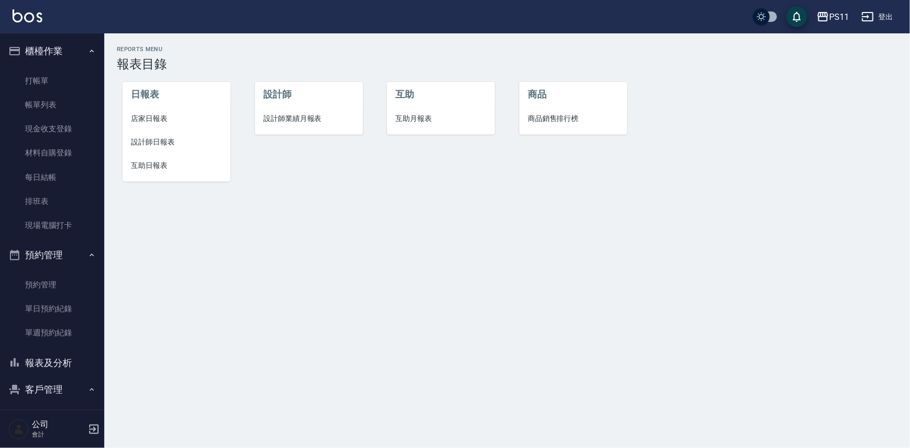
click at [164, 146] on span "設計師日報表" at bounding box center [176, 142] width 91 height 11
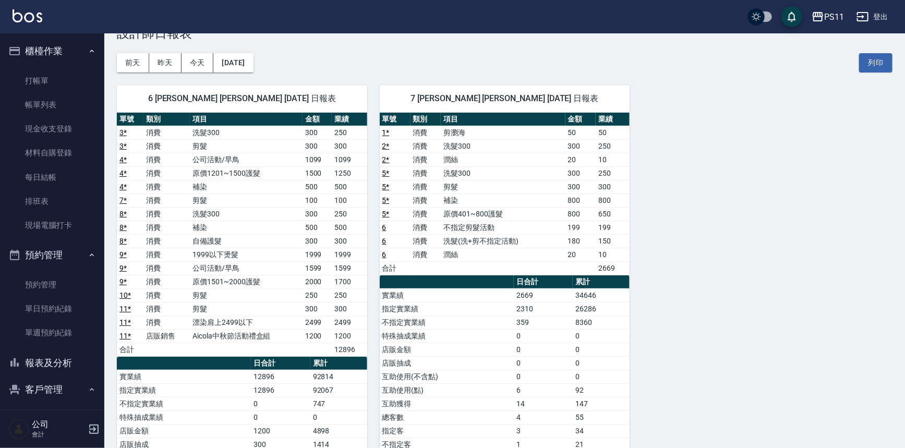
scroll to position [47, 0]
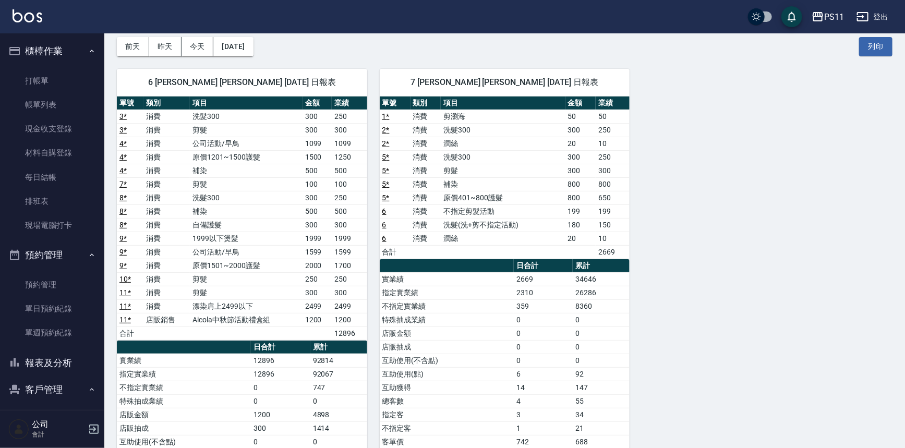
click at [59, 350] on button "報表及分析" at bounding box center [52, 363] width 96 height 27
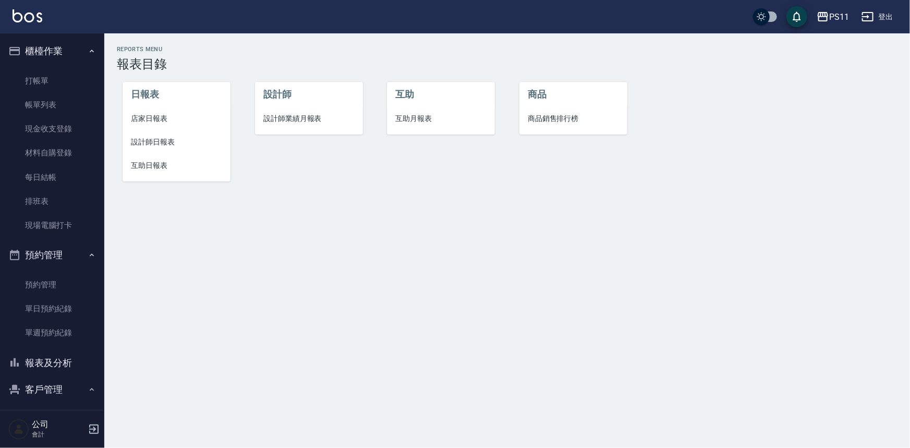
click at [139, 141] on span "設計師日報表" at bounding box center [176, 142] width 91 height 11
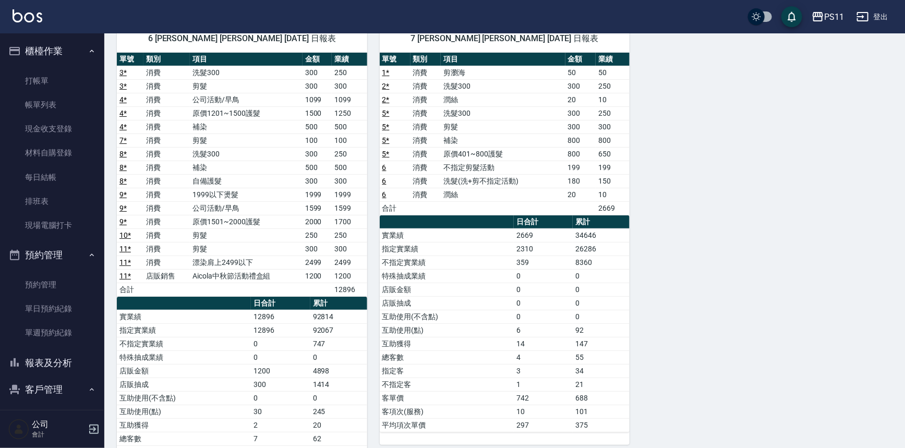
scroll to position [94, 0]
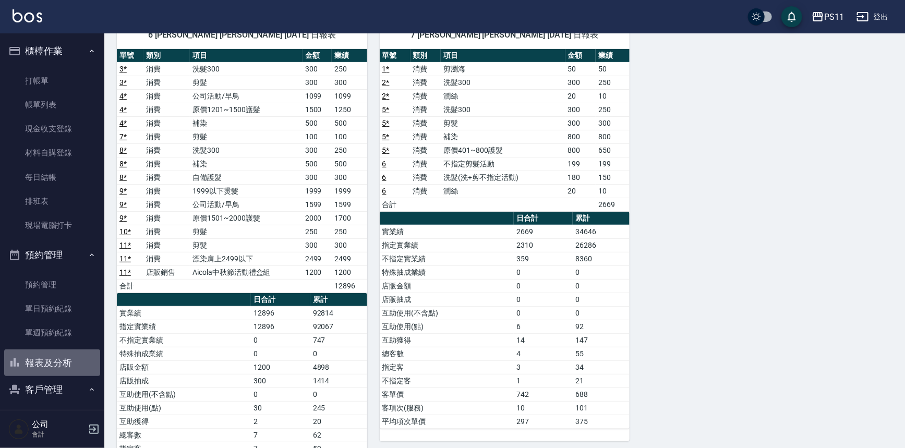
drag, startPoint x: 64, startPoint y: 355, endPoint x: 123, endPoint y: 259, distance: 111.9
click at [64, 354] on button "報表及分析" at bounding box center [52, 363] width 96 height 27
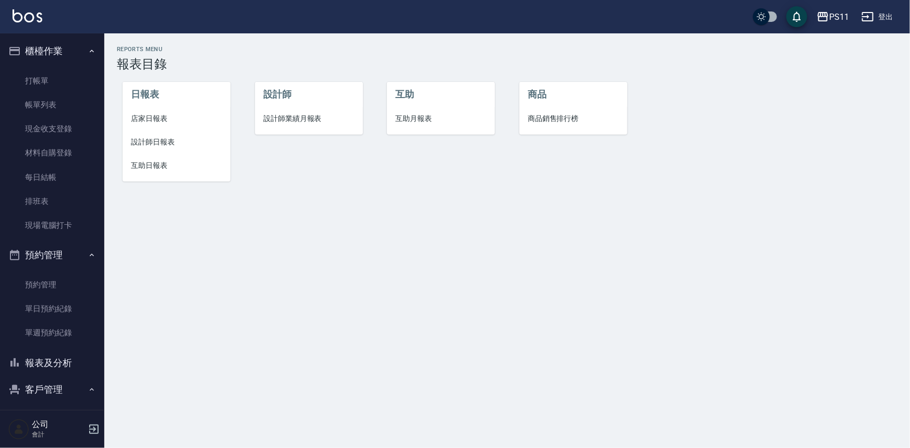
click at [171, 116] on span "店家日報表" at bounding box center [176, 118] width 91 height 11
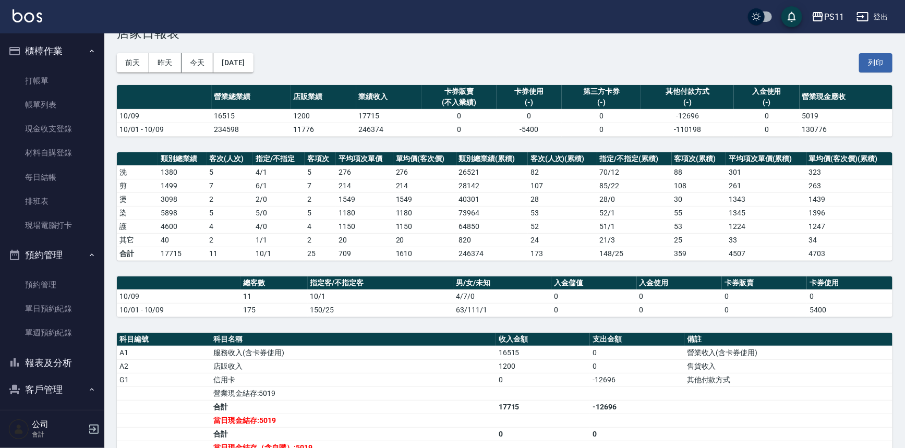
scroll to position [47, 0]
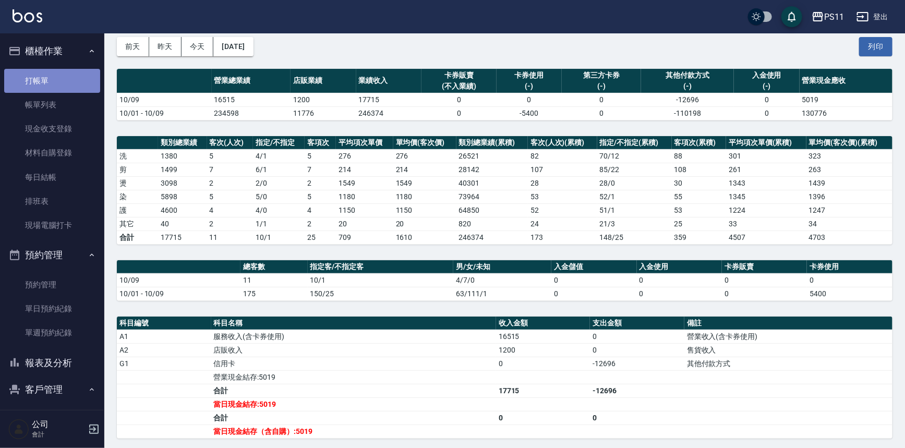
click at [74, 85] on link "打帳單" at bounding box center [52, 81] width 96 height 24
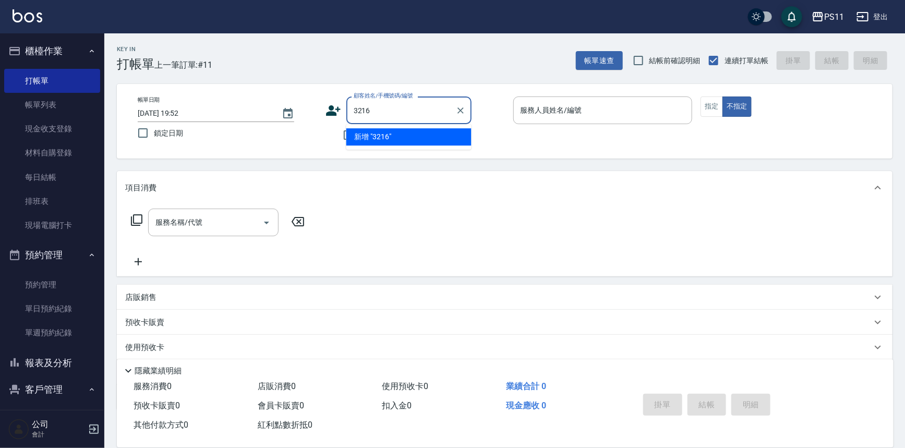
type input "3216"
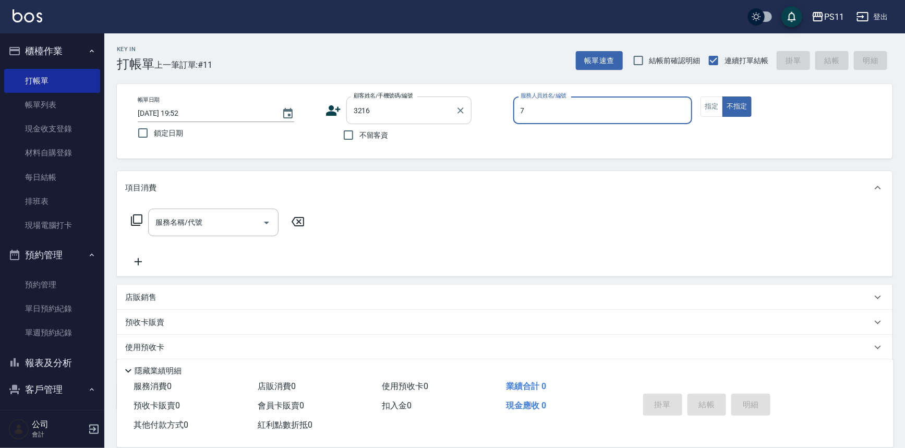
type input "7"
type input "[PERSON_NAME]/0928026497/3216"
type input "[PERSON_NAME]-7"
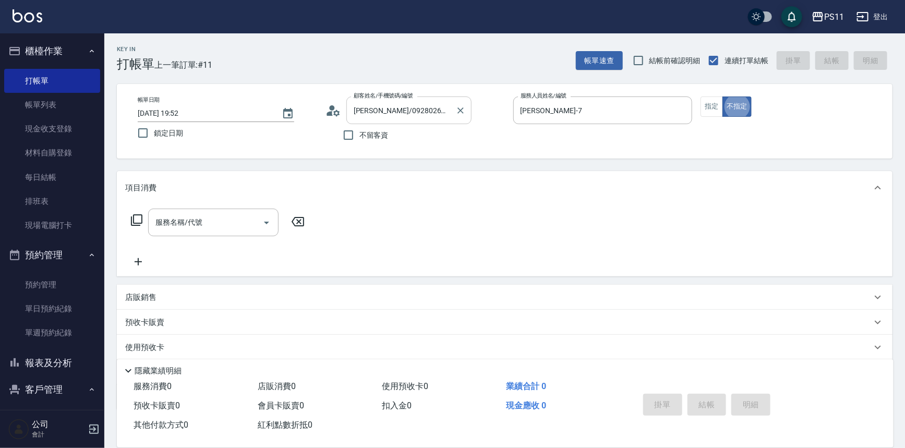
type button "false"
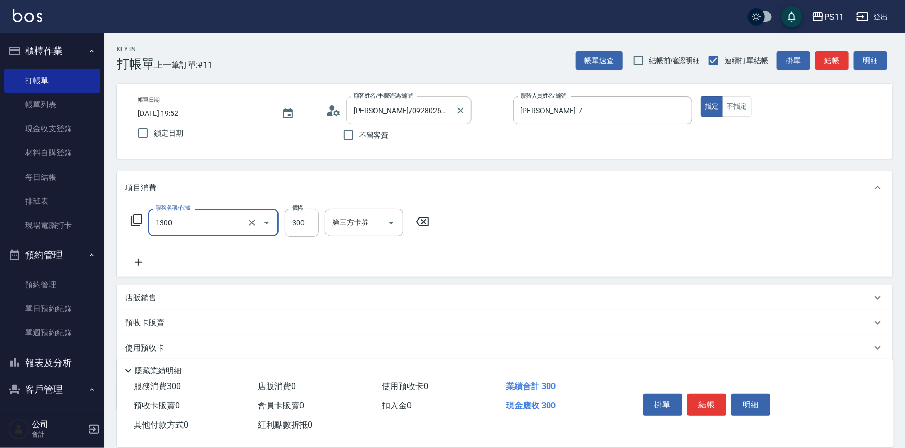
type input "洗髮300(1300)"
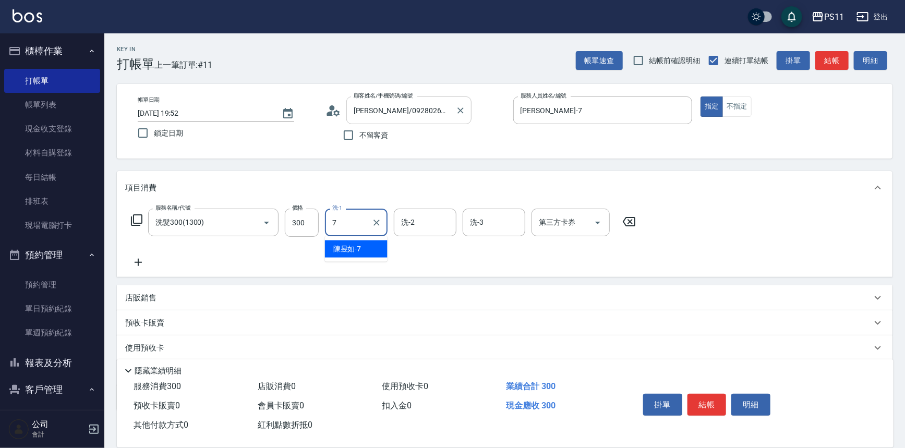
type input "[PERSON_NAME]-7"
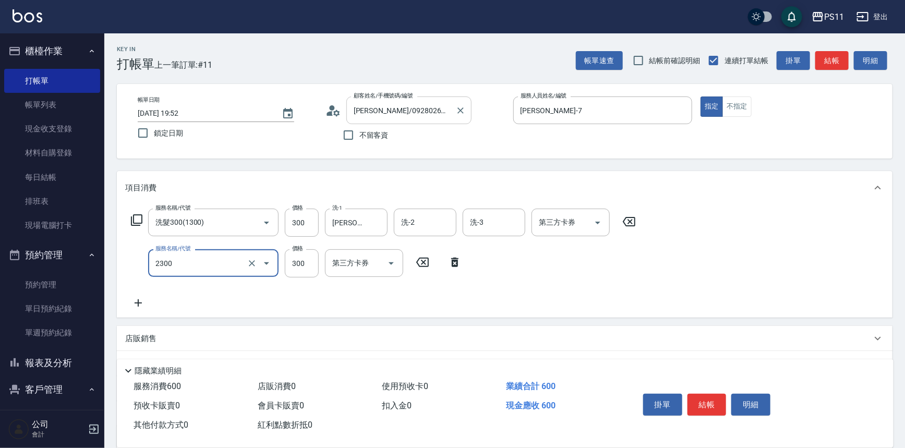
type input "剪髮(2300)"
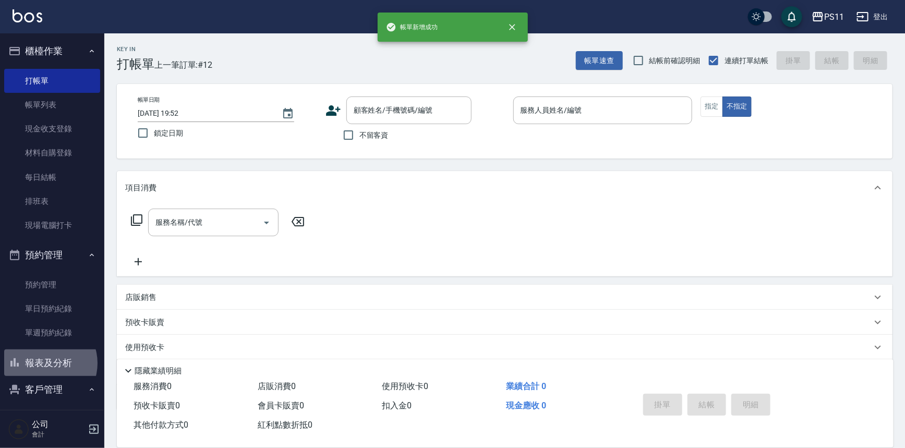
click at [46, 363] on button "報表及分析" at bounding box center [52, 363] width 96 height 27
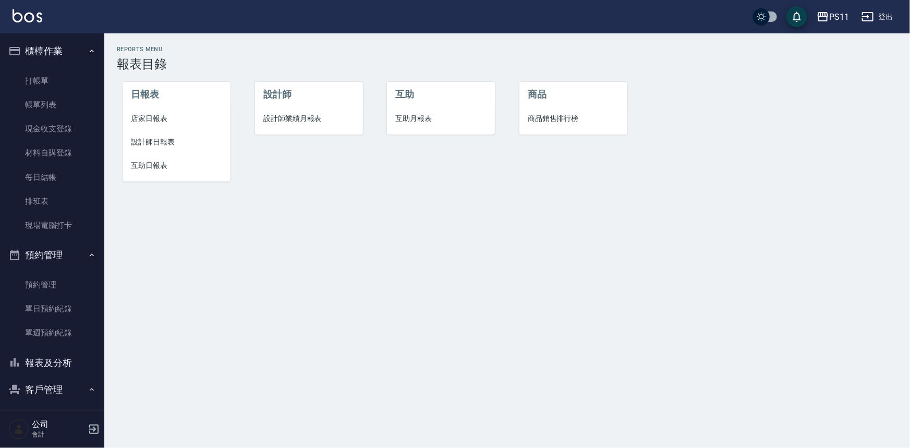
click at [171, 137] on span "設計師日報表" at bounding box center [176, 142] width 91 height 11
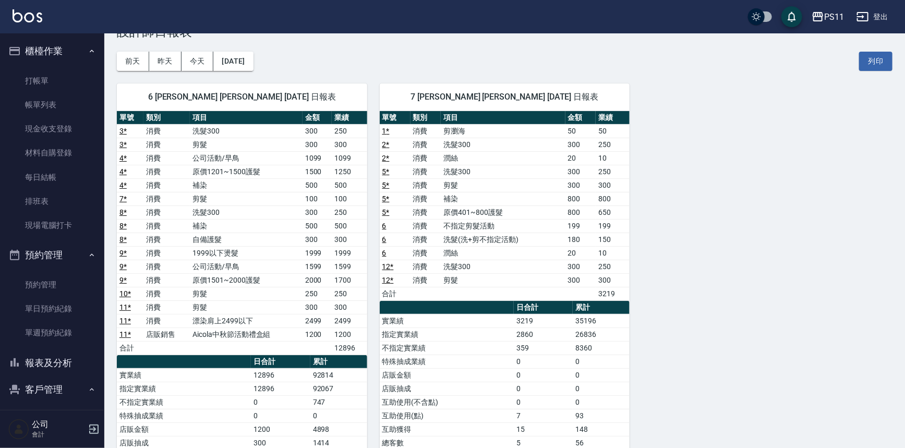
scroll to position [47, 0]
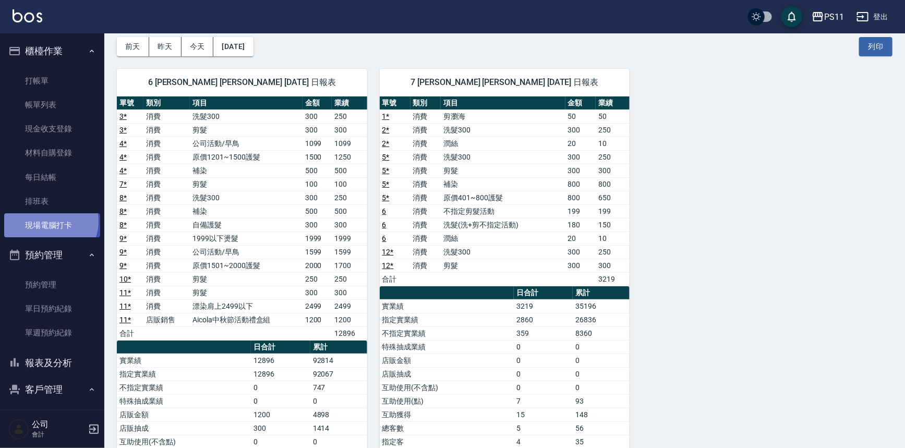
click at [49, 221] on link "現場電腦打卡" at bounding box center [52, 225] width 96 height 24
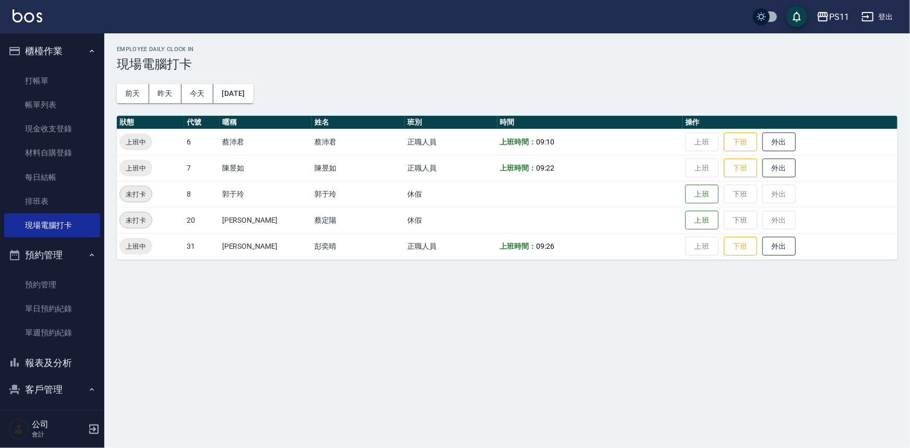
drag, startPoint x: 746, startPoint y: 136, endPoint x: 732, endPoint y: 141, distance: 15.3
click at [743, 139] on td "上班 下班 外出" at bounding box center [790, 142] width 215 height 26
click at [727, 141] on button "下班" at bounding box center [740, 142] width 33 height 18
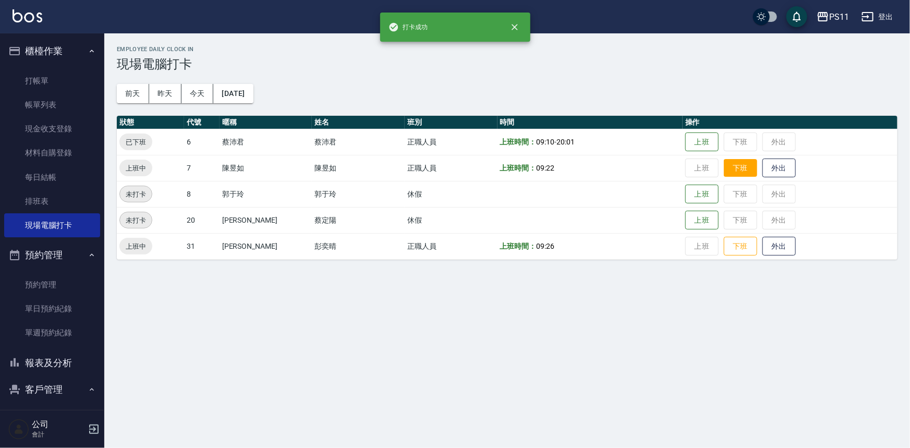
click at [725, 164] on button "下班" at bounding box center [740, 168] width 33 height 18
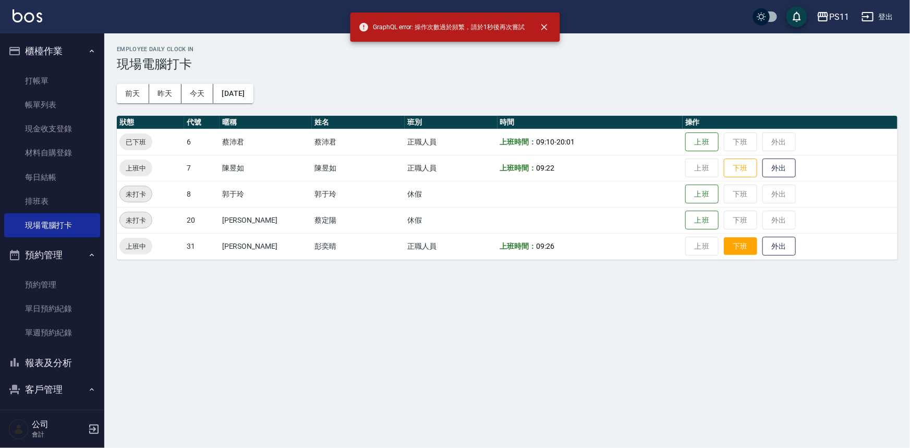
click at [729, 247] on button "下班" at bounding box center [740, 246] width 33 height 18
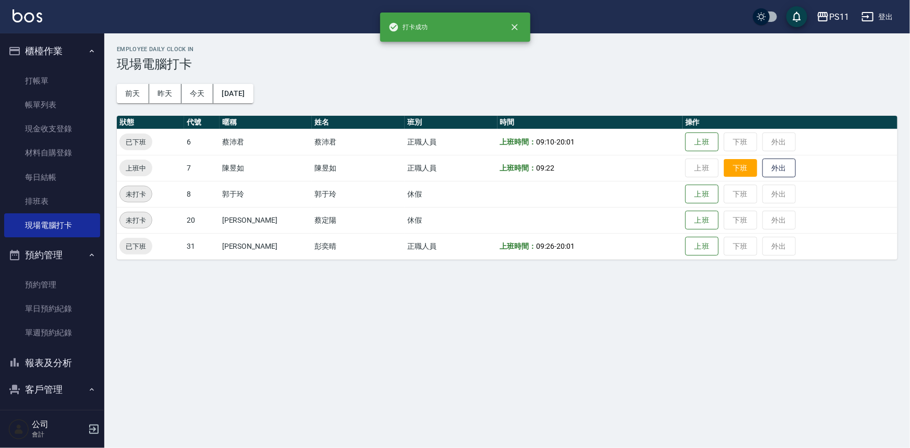
click at [724, 170] on button "下班" at bounding box center [740, 168] width 33 height 18
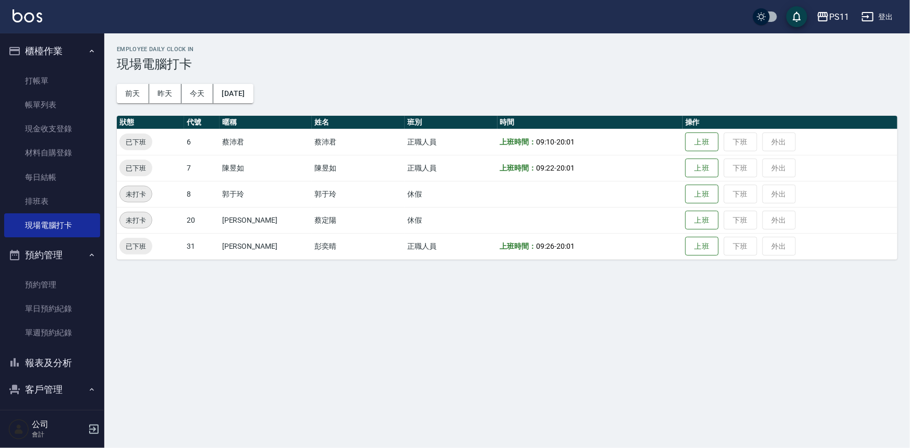
click at [81, 359] on button "報表及分析" at bounding box center [52, 363] width 96 height 27
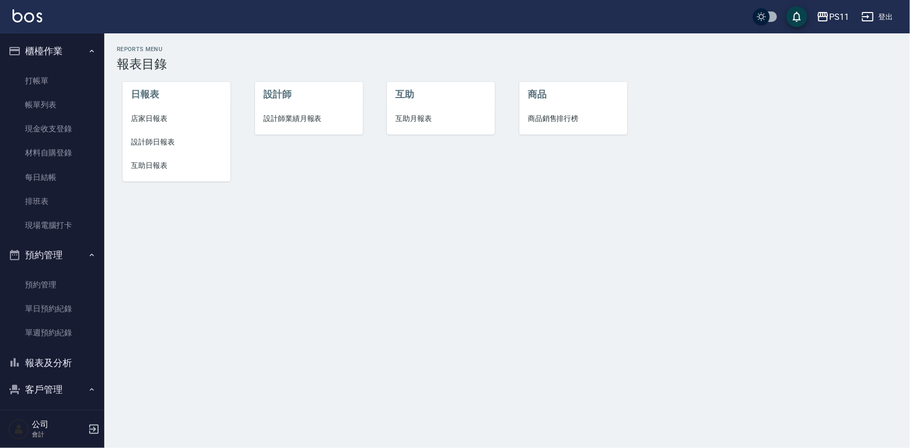
click at [176, 162] on span "互助日報表" at bounding box center [176, 165] width 91 height 11
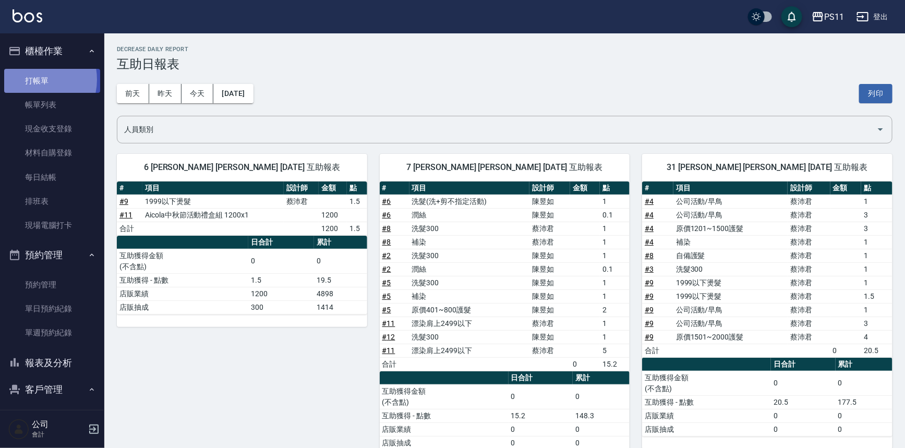
click at [30, 79] on link "打帳單" at bounding box center [52, 81] width 96 height 24
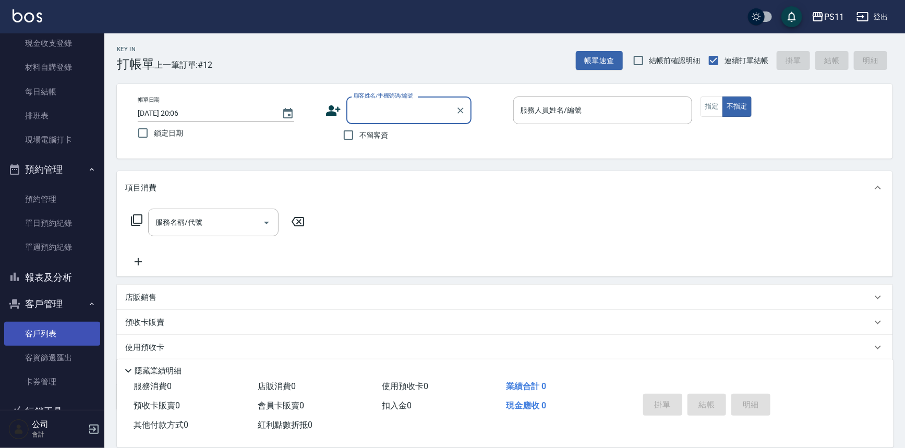
scroll to position [94, 0]
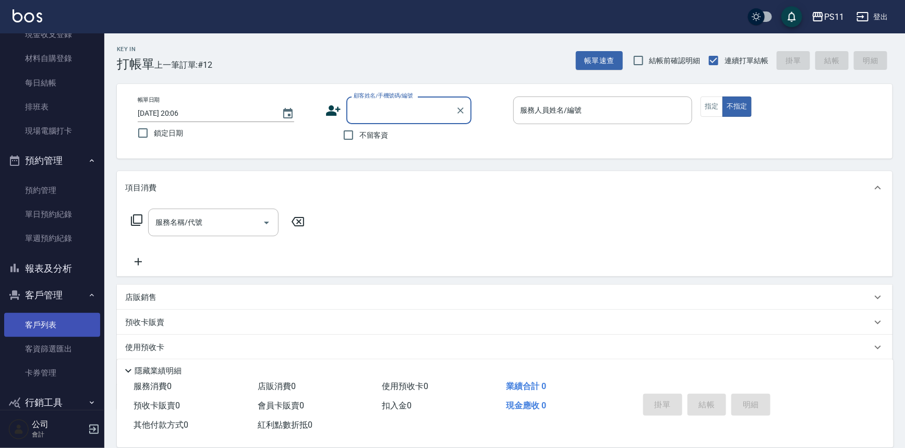
click at [67, 330] on link "客戶列表" at bounding box center [52, 325] width 96 height 24
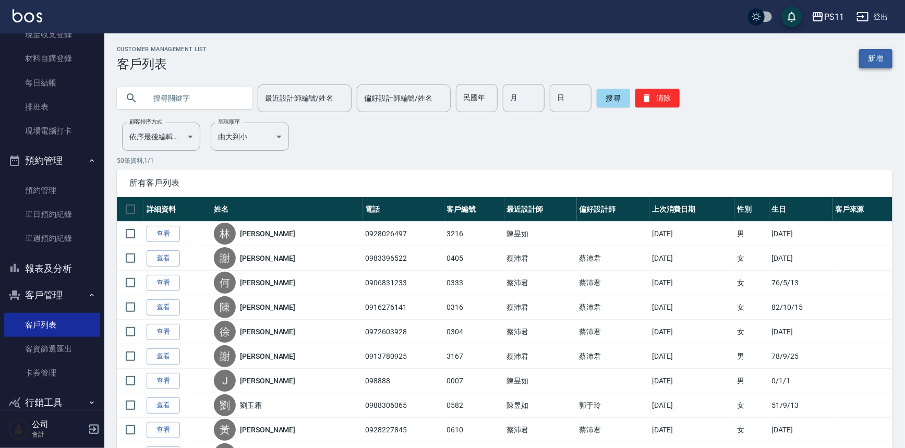
click at [874, 58] on link "新增" at bounding box center [875, 58] width 33 height 19
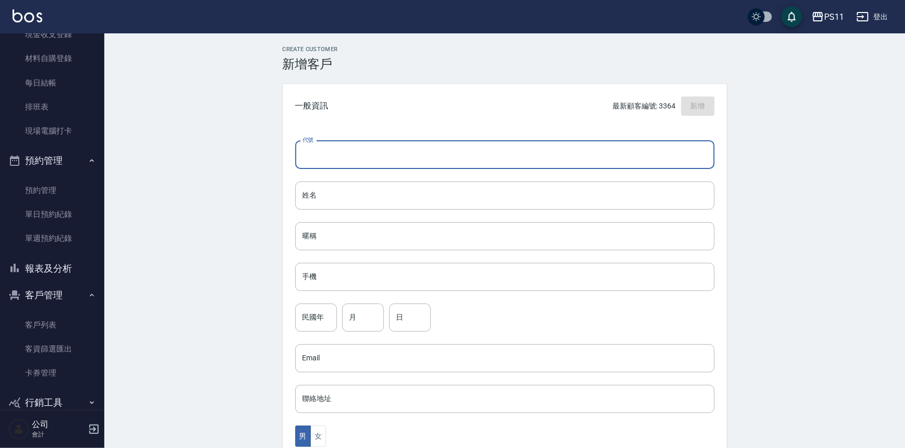
drag, startPoint x: 456, startPoint y: 156, endPoint x: 462, endPoint y: 153, distance: 6.4
click at [456, 157] on input "代號" at bounding box center [504, 155] width 419 height 28
type input "3365"
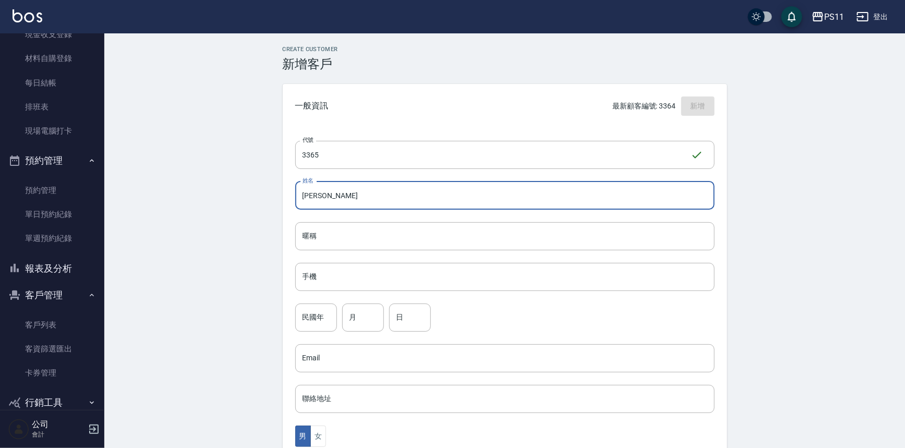
type input "[PERSON_NAME]"
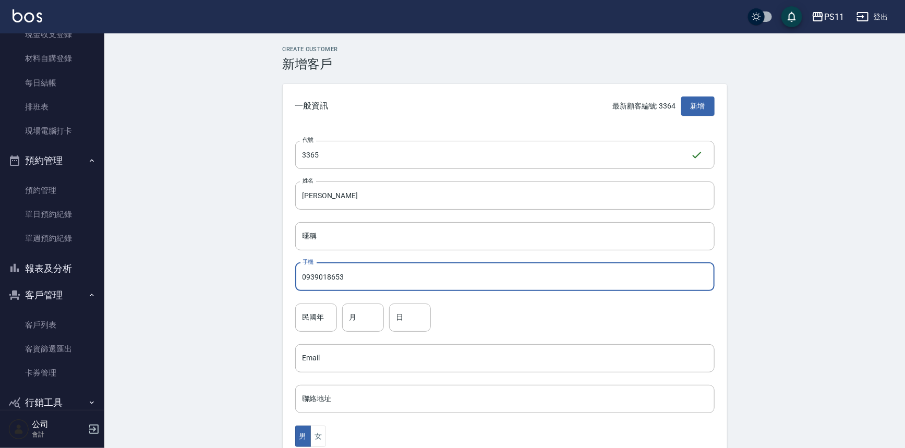
type input "0939018653"
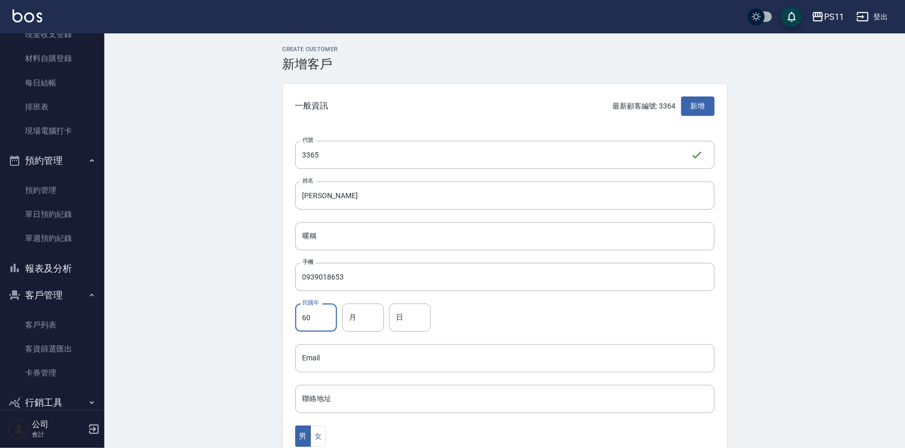
type input "60"
type input "2"
type input "1"
type input "28"
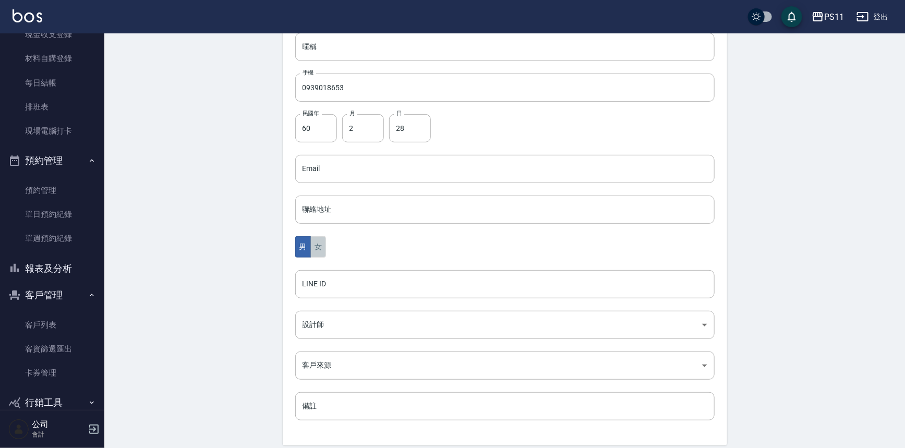
click at [317, 245] on button "女" at bounding box center [318, 246] width 16 height 21
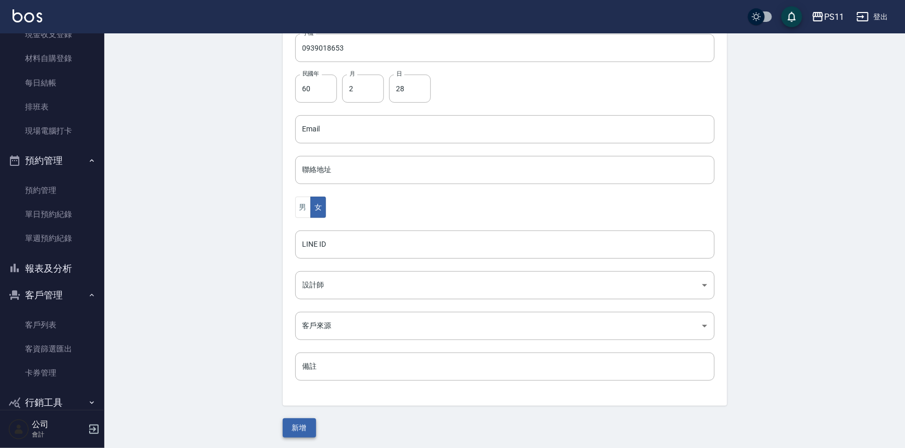
scroll to position [230, 0]
click at [316, 425] on button "新增" at bounding box center [299, 426] width 33 height 19
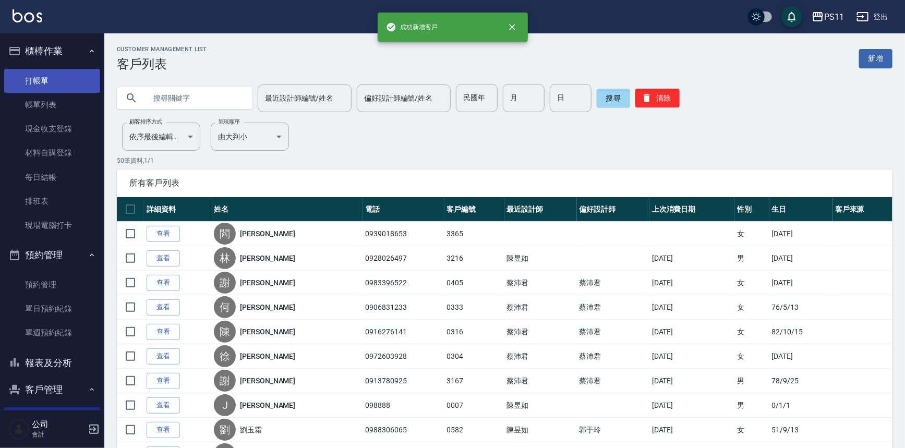
click at [42, 87] on link "打帳單" at bounding box center [52, 81] width 96 height 24
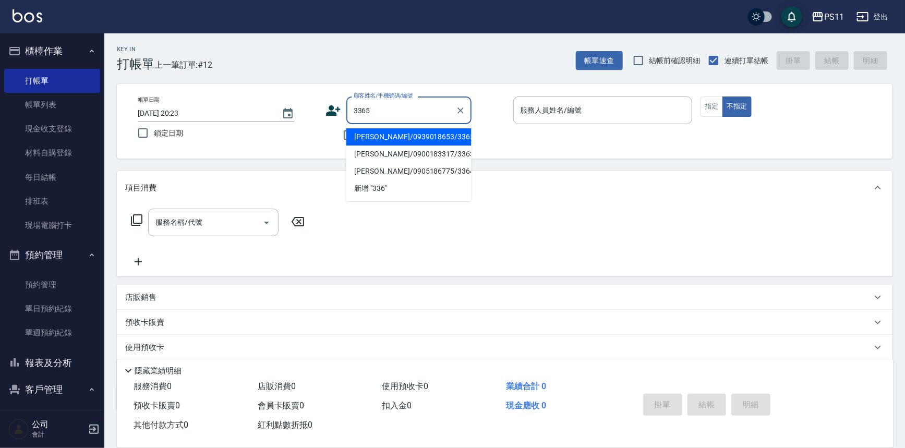
type input "[PERSON_NAME]/0939018653/3365"
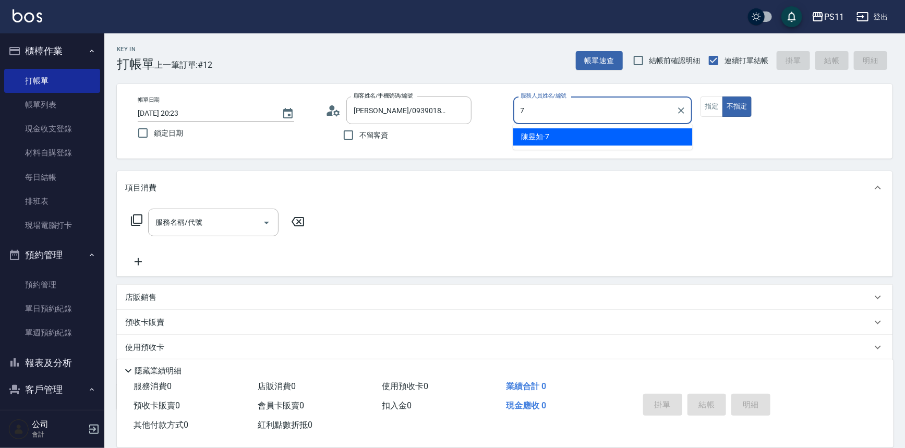
type input "[PERSON_NAME]-7"
type button "false"
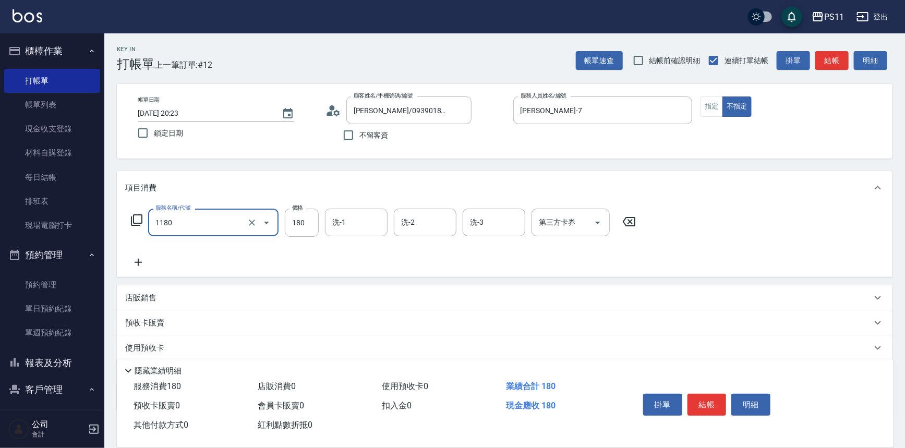
type input "洗髮(洗+剪不指定活動)(1180)"
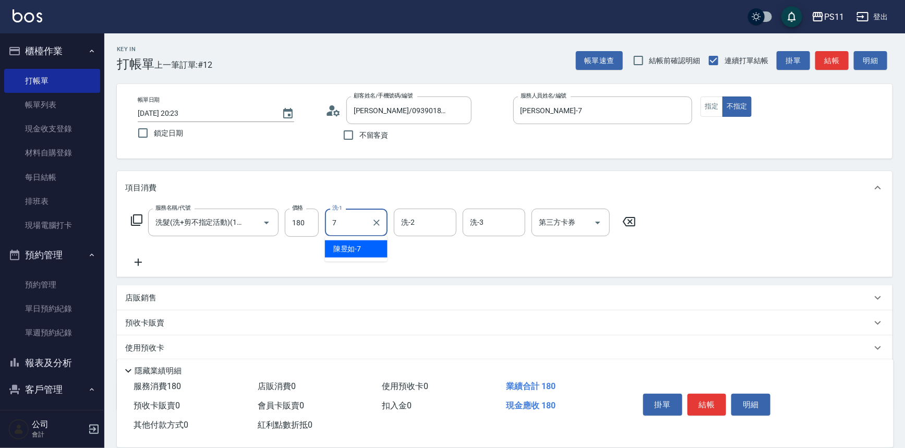
type input "[PERSON_NAME]-7"
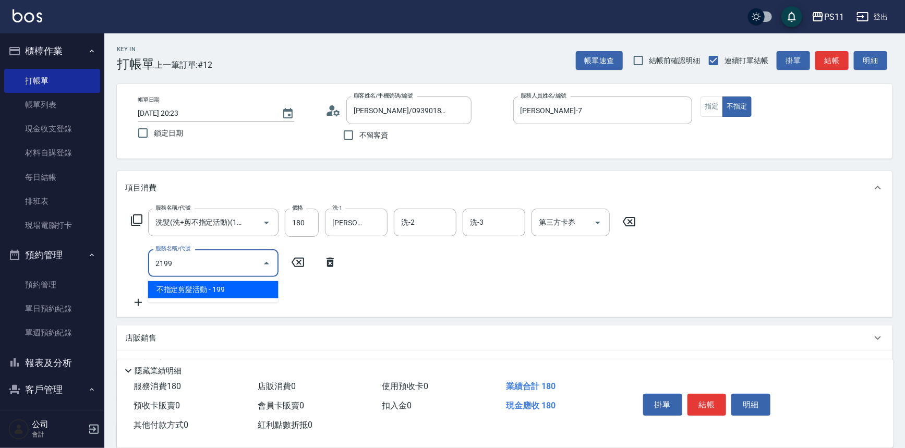
type input "不指定剪髮活動(2199)"
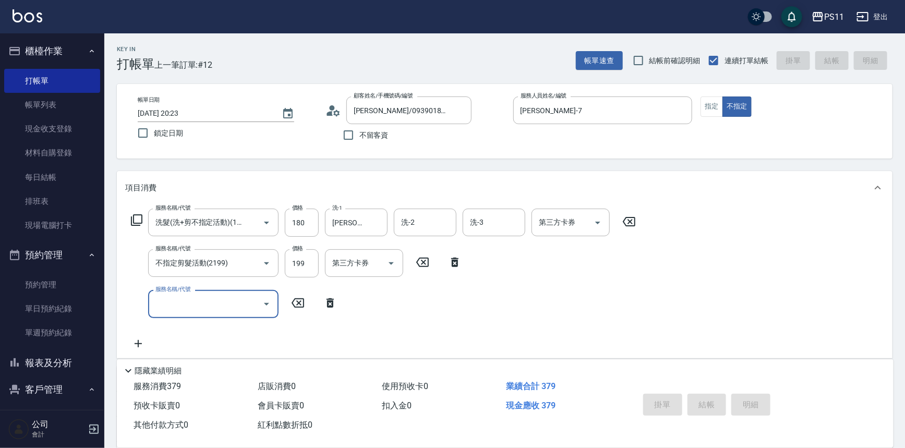
type input "[DATE] 20:24"
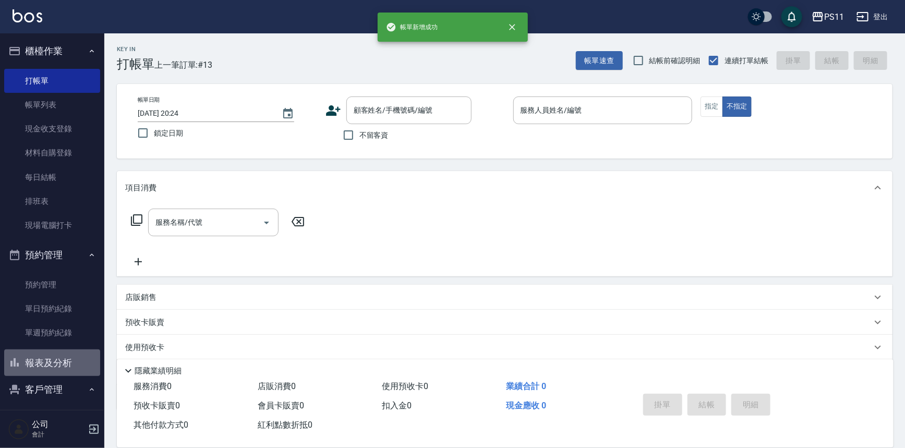
click at [71, 357] on button "報表及分析" at bounding box center [52, 363] width 96 height 27
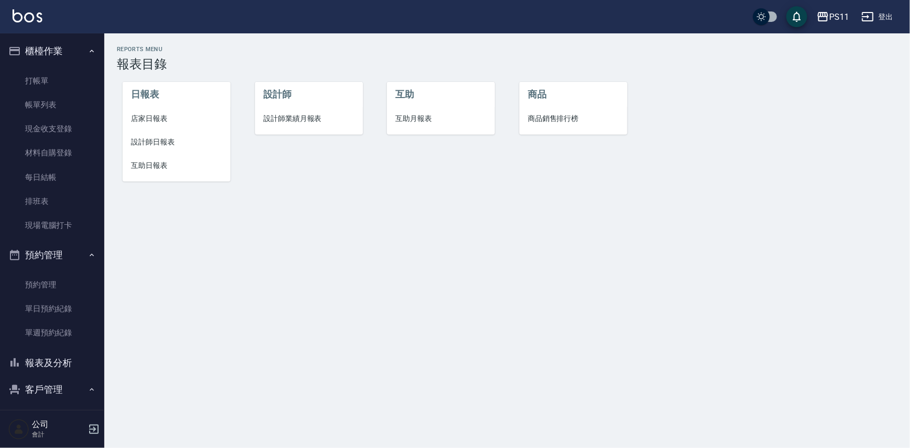
click at [150, 119] on span "店家日報表" at bounding box center [176, 118] width 91 height 11
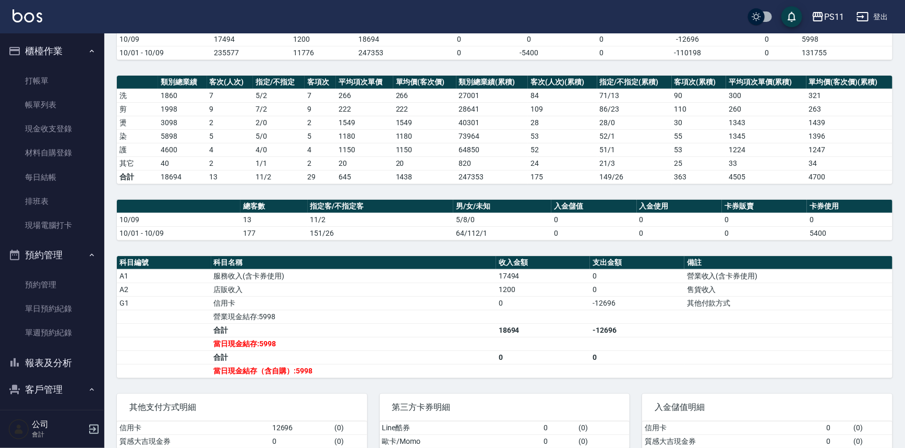
scroll to position [126, 0]
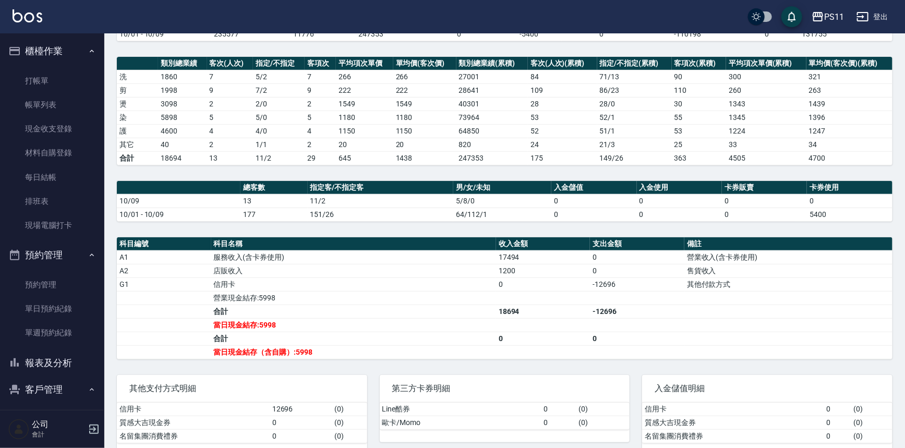
drag, startPoint x: 40, startPoint y: 106, endPoint x: 453, endPoint y: 146, distance: 415.0
click at [40, 106] on link "帳單列表" at bounding box center [52, 105] width 96 height 24
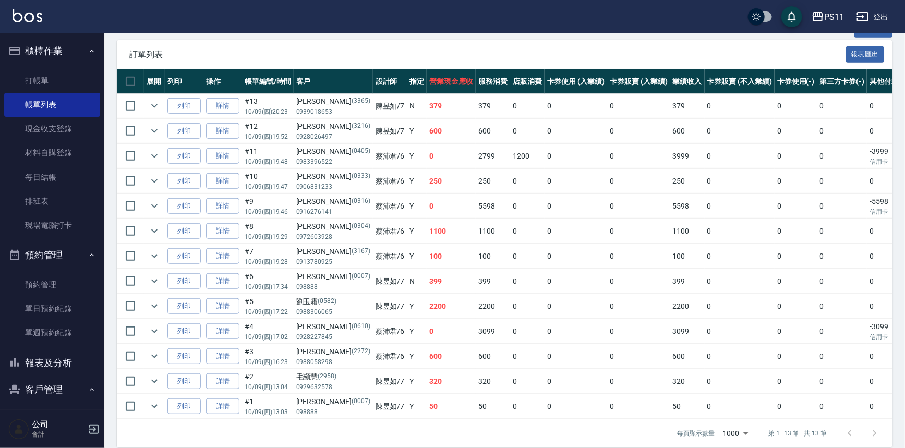
scroll to position [237, 0]
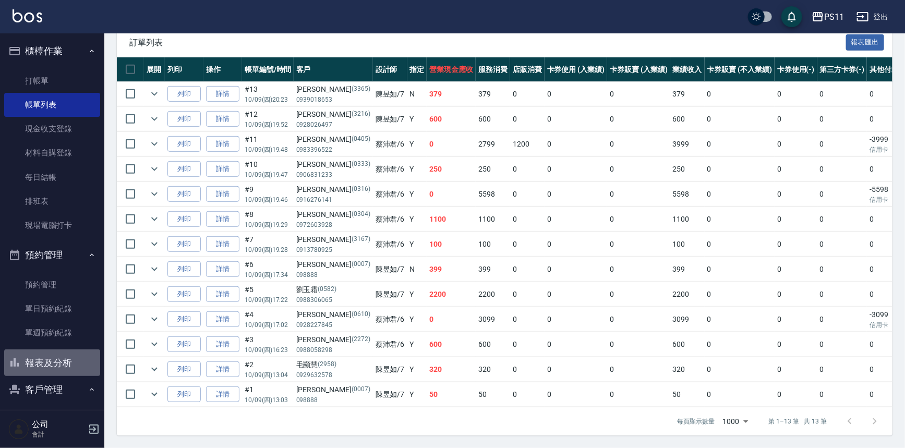
click at [75, 362] on button "報表及分析" at bounding box center [52, 363] width 96 height 27
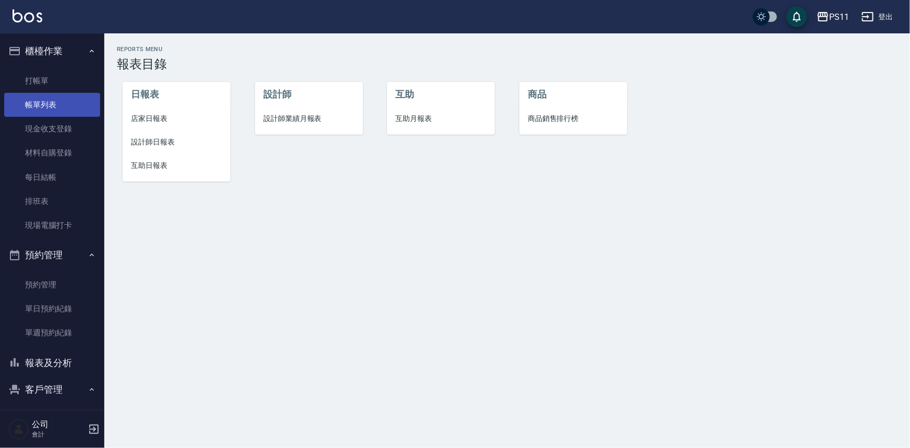
click at [53, 109] on link "帳單列表" at bounding box center [52, 105] width 96 height 24
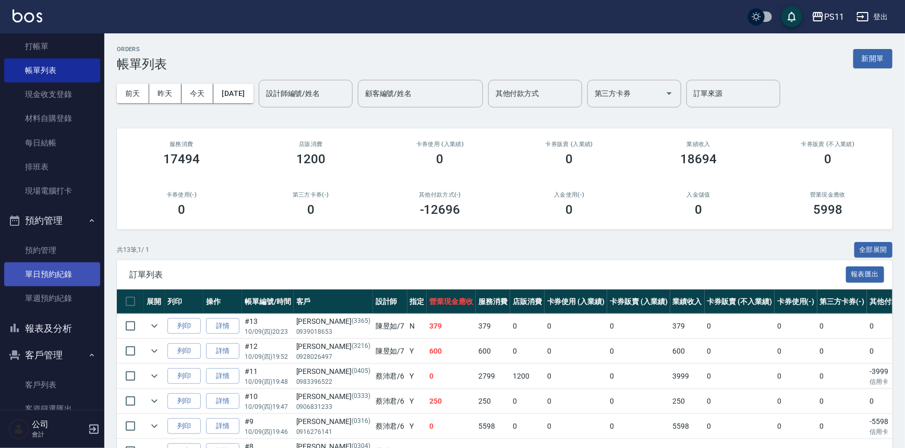
scroll to position [94, 0]
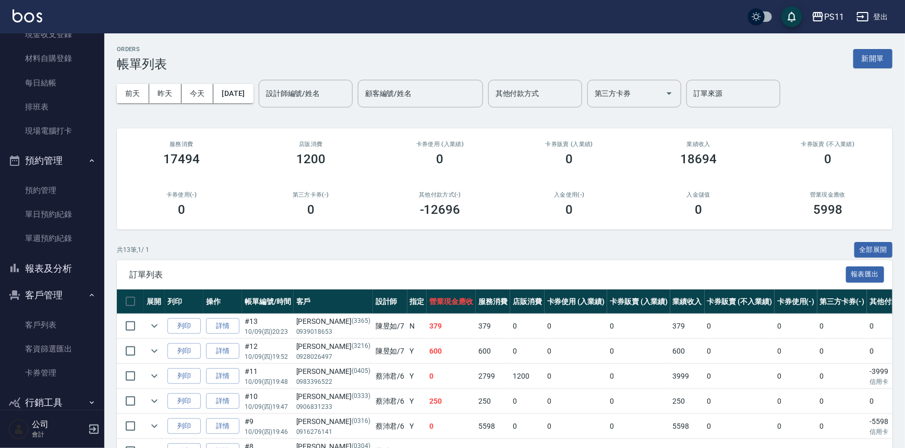
click at [58, 278] on button "報表及分析" at bounding box center [52, 268] width 96 height 27
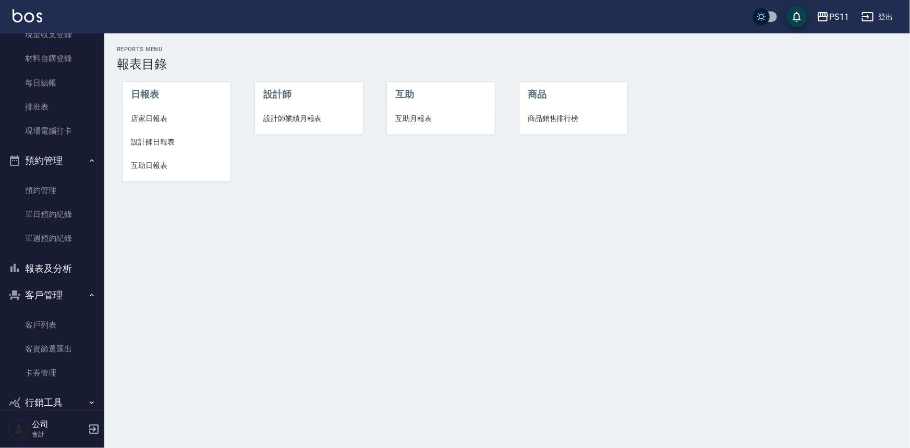
click at [131, 123] on span "店家日報表" at bounding box center [176, 118] width 91 height 11
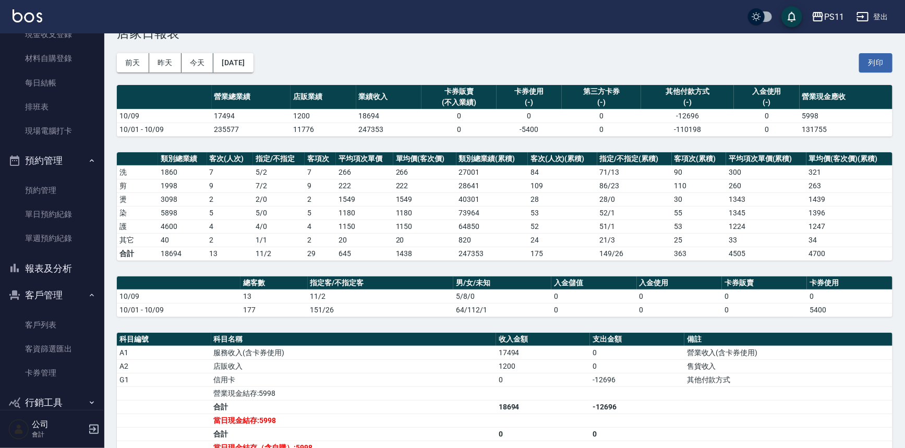
scroll to position [47, 0]
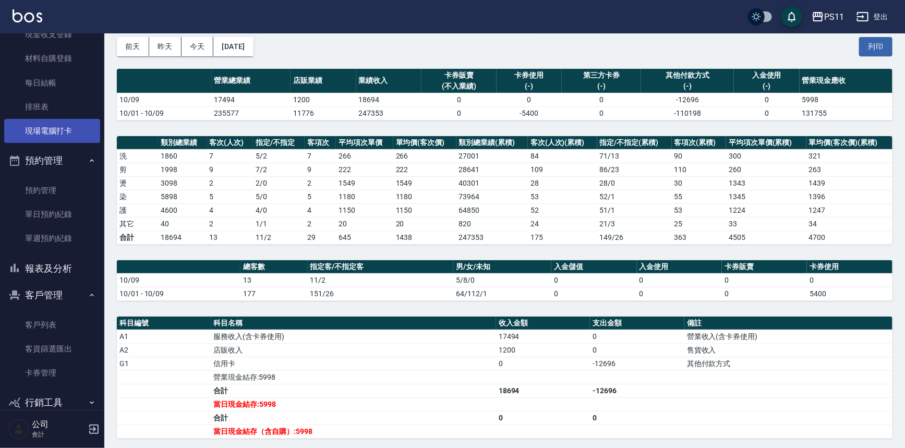
click at [42, 138] on link "現場電腦打卡" at bounding box center [52, 131] width 96 height 24
